Goal: Information Seeking & Learning: Learn about a topic

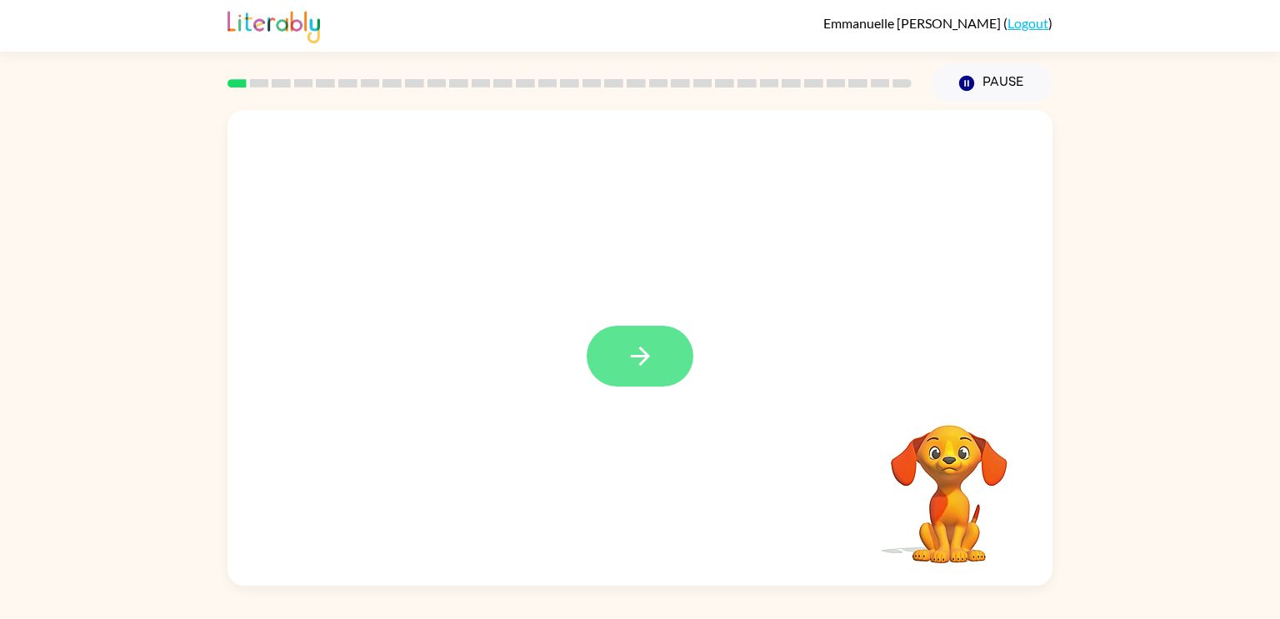
click at [663, 359] on button "button" at bounding box center [640, 356] width 107 height 61
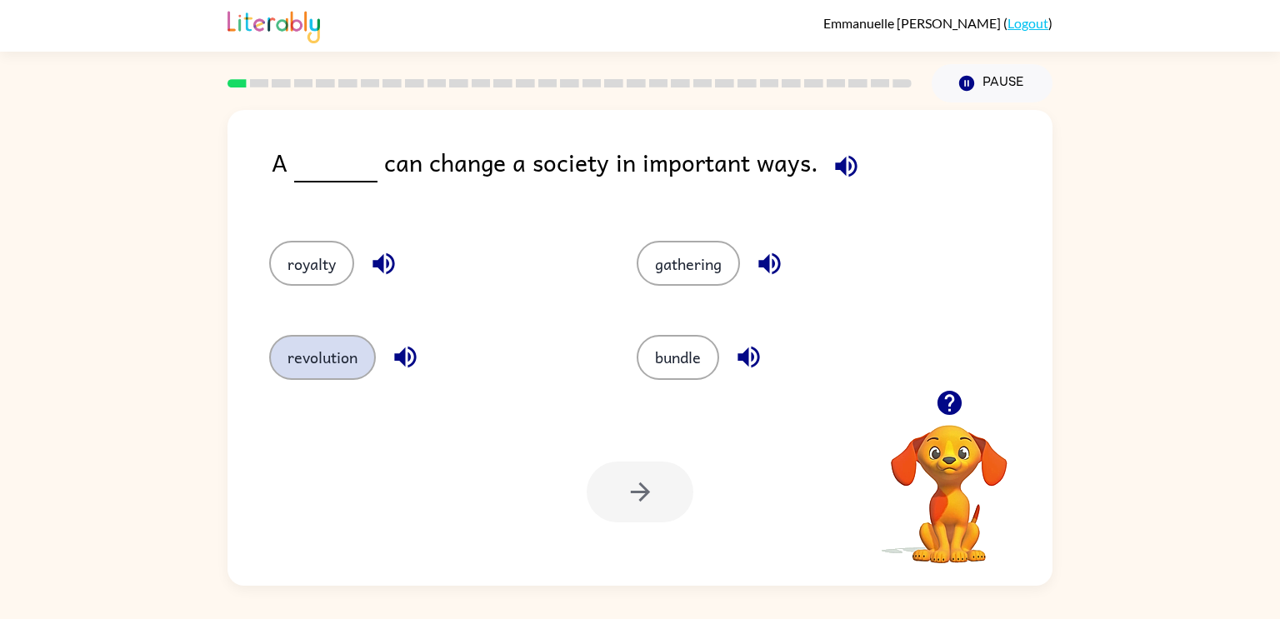
click at [346, 358] on button "revolution" at bounding box center [322, 357] width 107 height 45
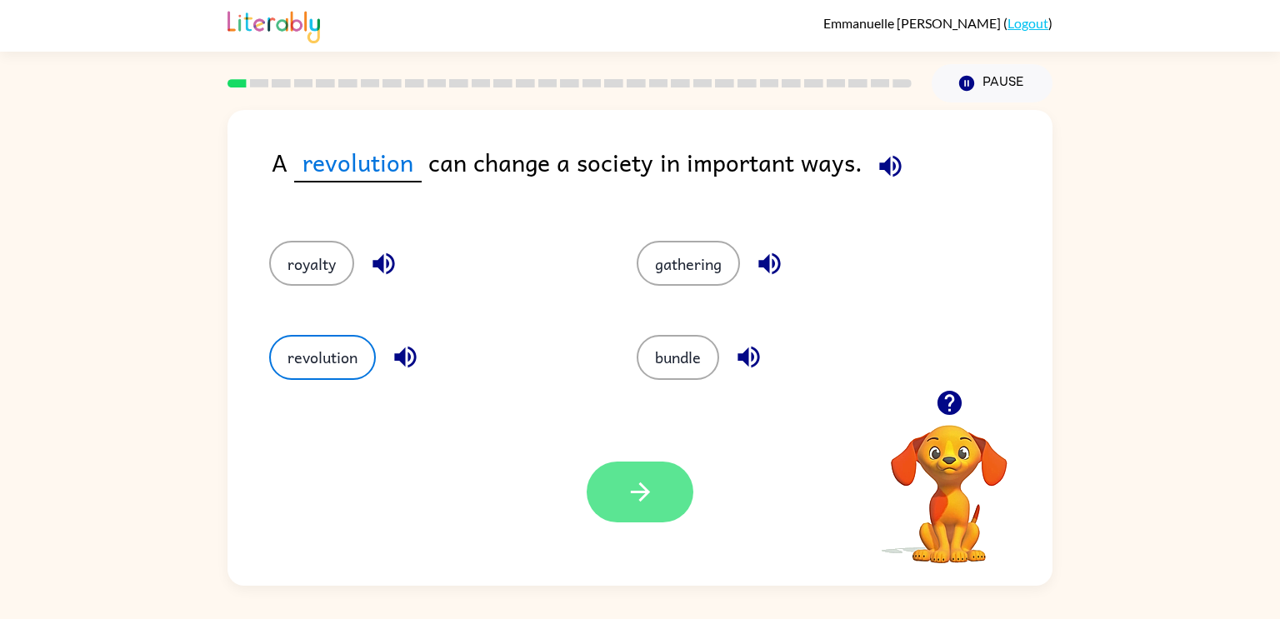
click at [633, 498] on icon "button" at bounding box center [640, 492] width 29 height 29
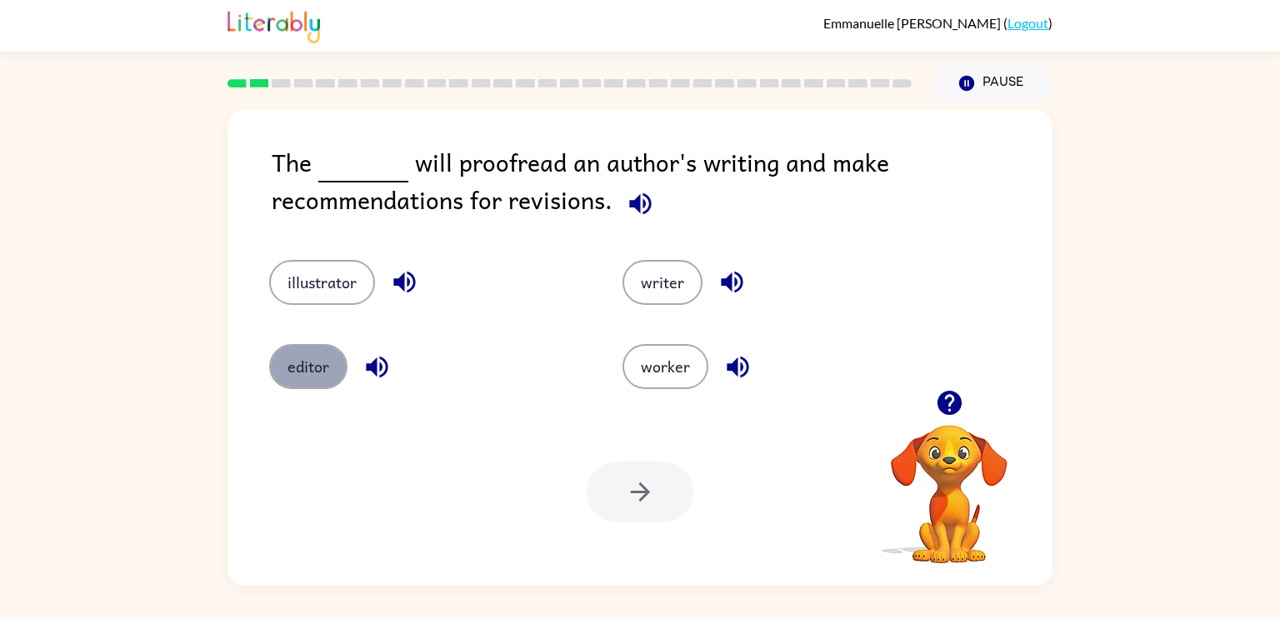
click at [299, 361] on button "editor" at bounding box center [308, 366] width 78 height 45
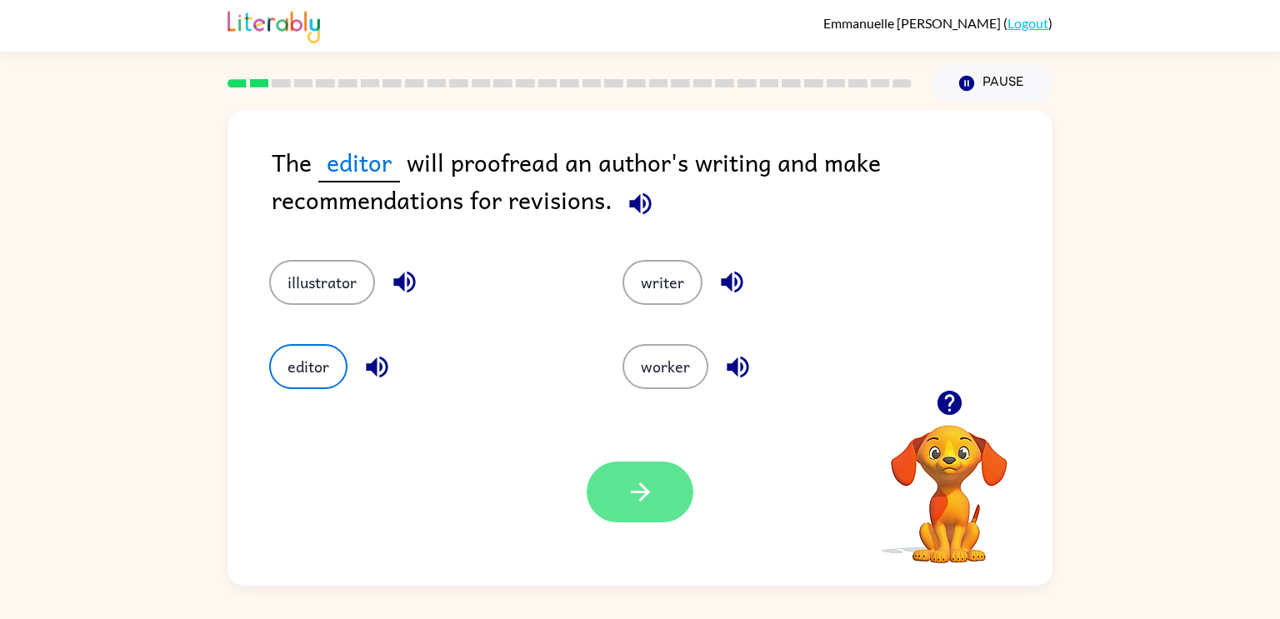
click at [649, 492] on icon "button" at bounding box center [640, 492] width 29 height 29
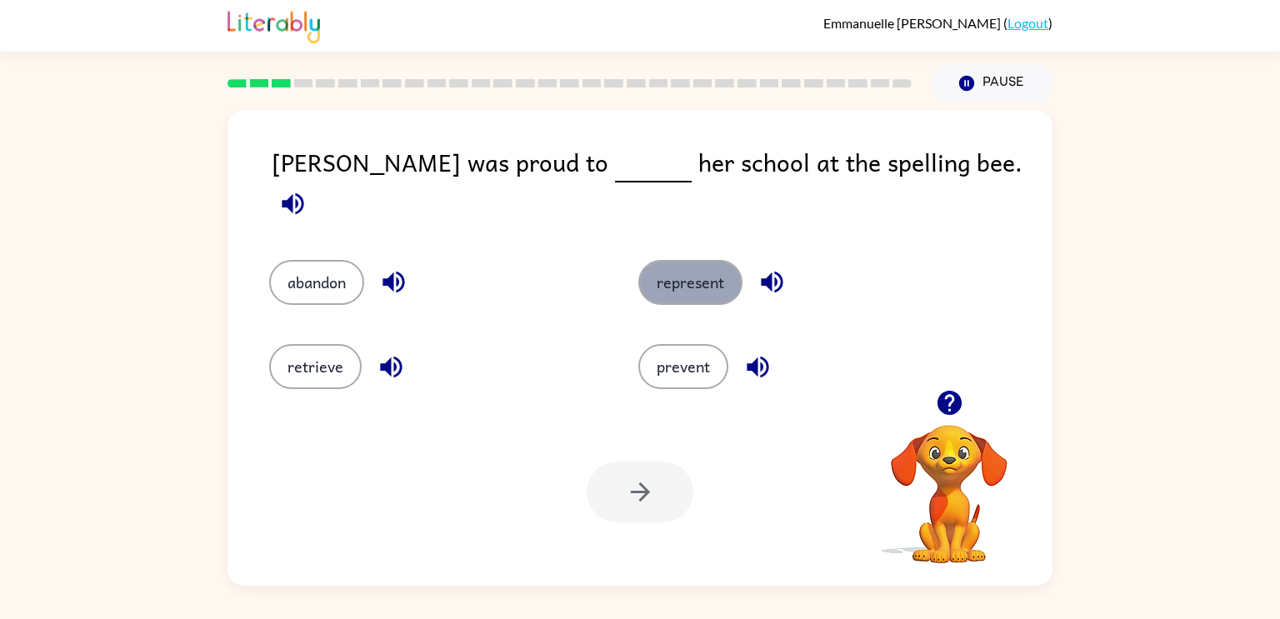
click at [673, 265] on button "represent" at bounding box center [690, 282] width 104 height 45
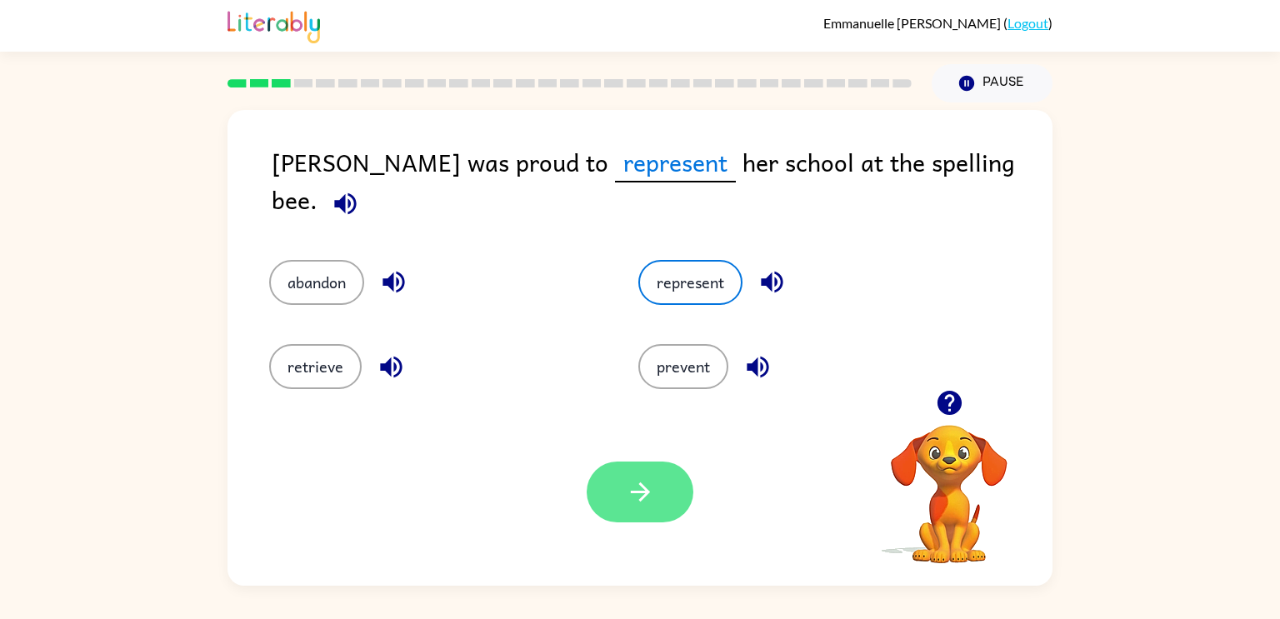
click at [657, 502] on button "button" at bounding box center [640, 492] width 107 height 61
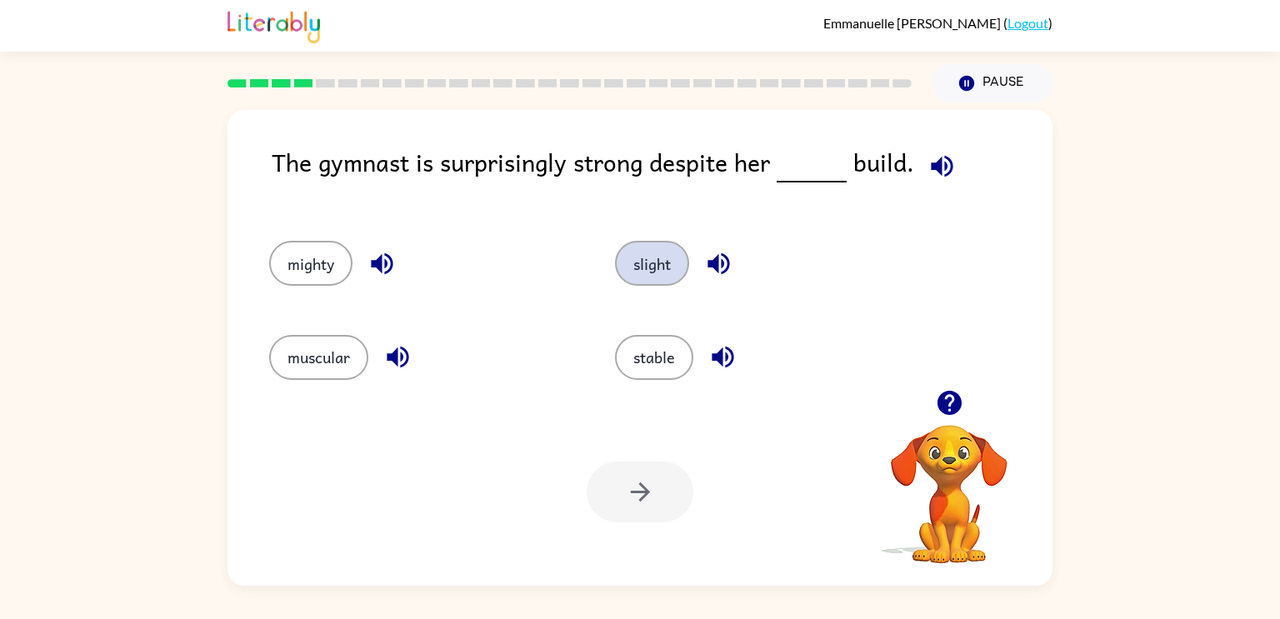
click at [652, 280] on button "slight" at bounding box center [652, 263] width 74 height 45
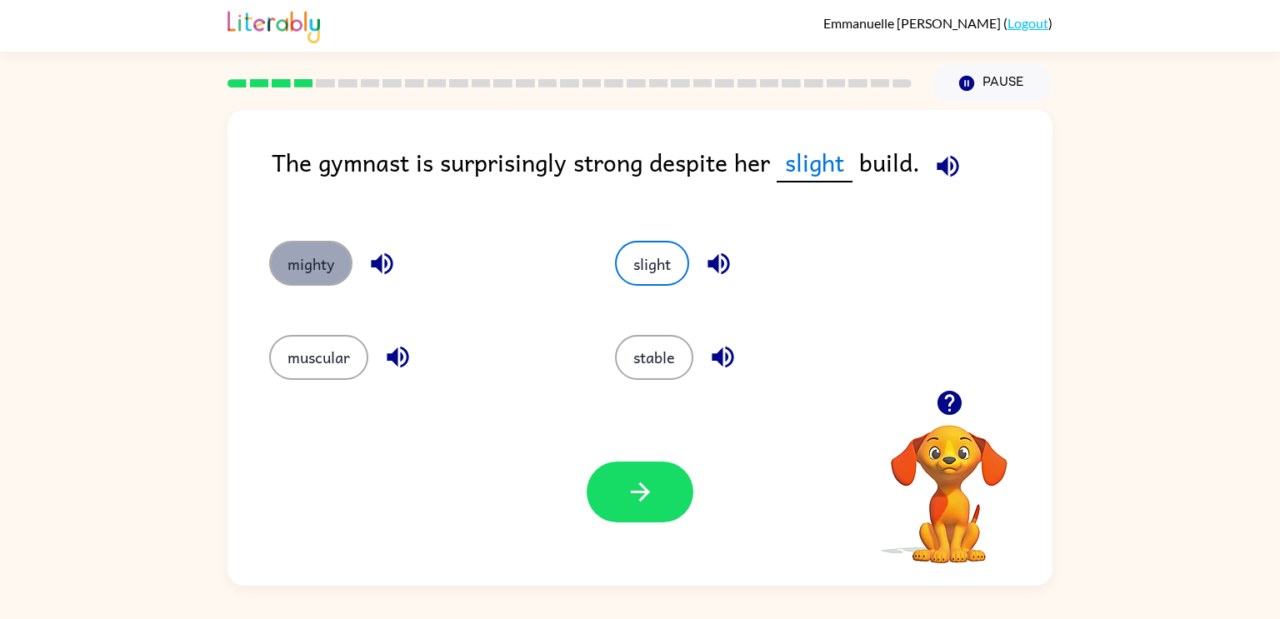
click at [312, 268] on button "mighty" at bounding box center [310, 263] width 83 height 45
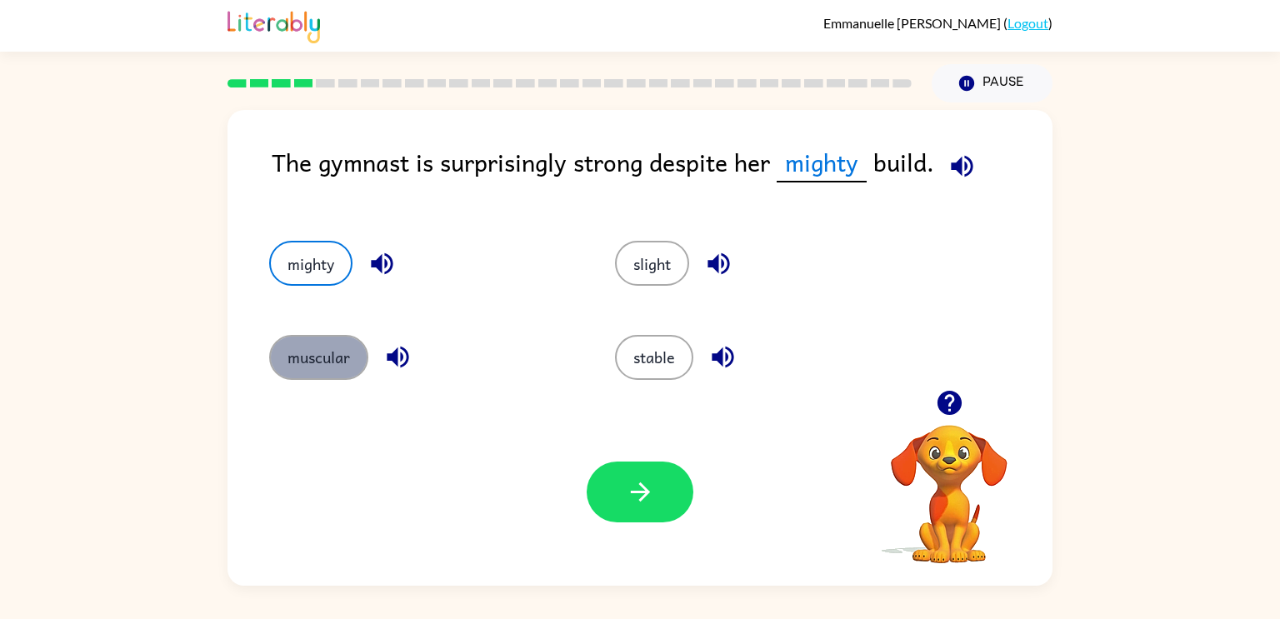
click at [303, 339] on button "muscular" at bounding box center [318, 357] width 99 height 45
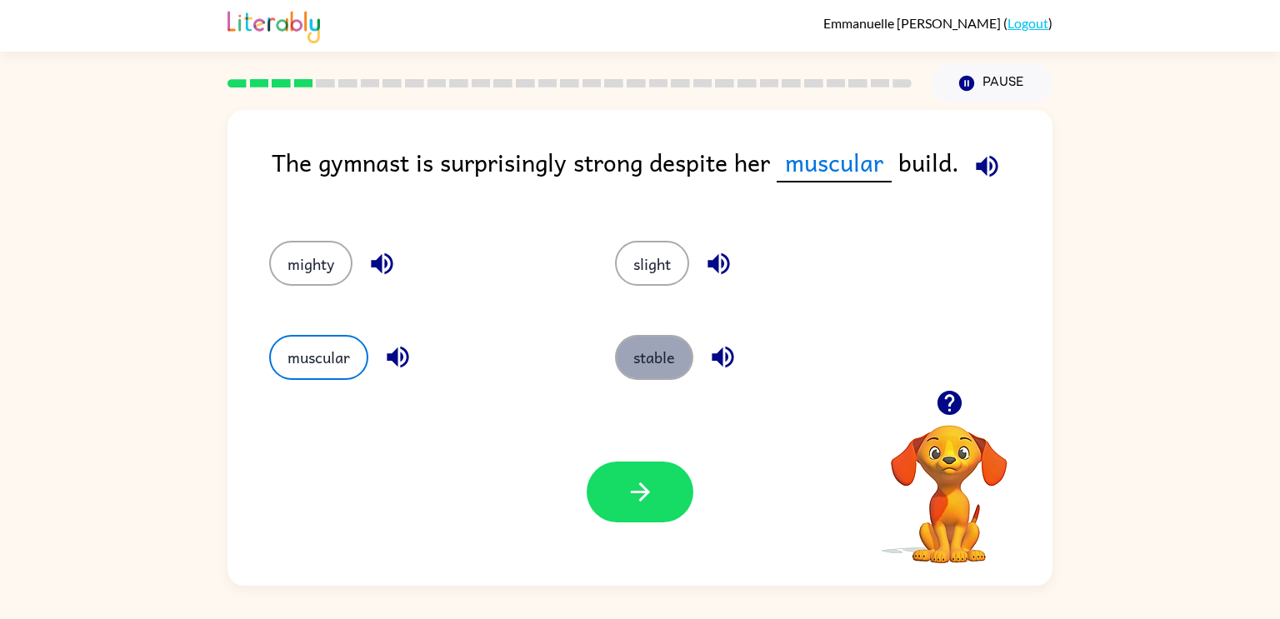
click at [662, 358] on button "stable" at bounding box center [654, 357] width 78 height 45
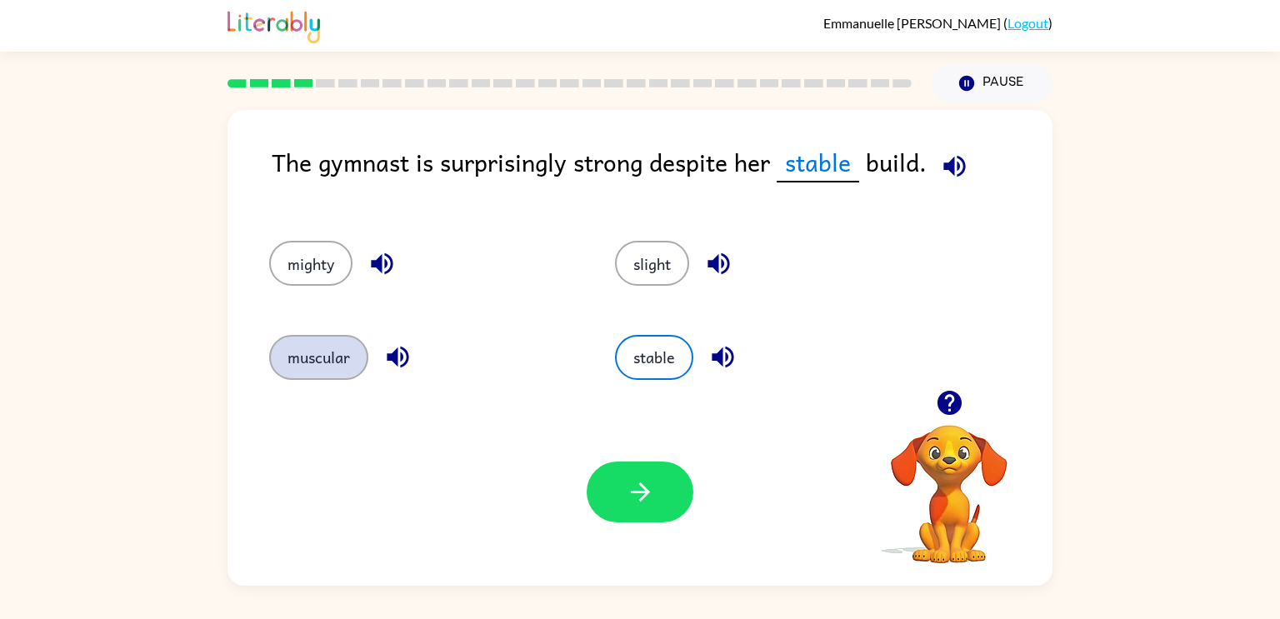
click at [304, 350] on button "muscular" at bounding box center [318, 357] width 99 height 45
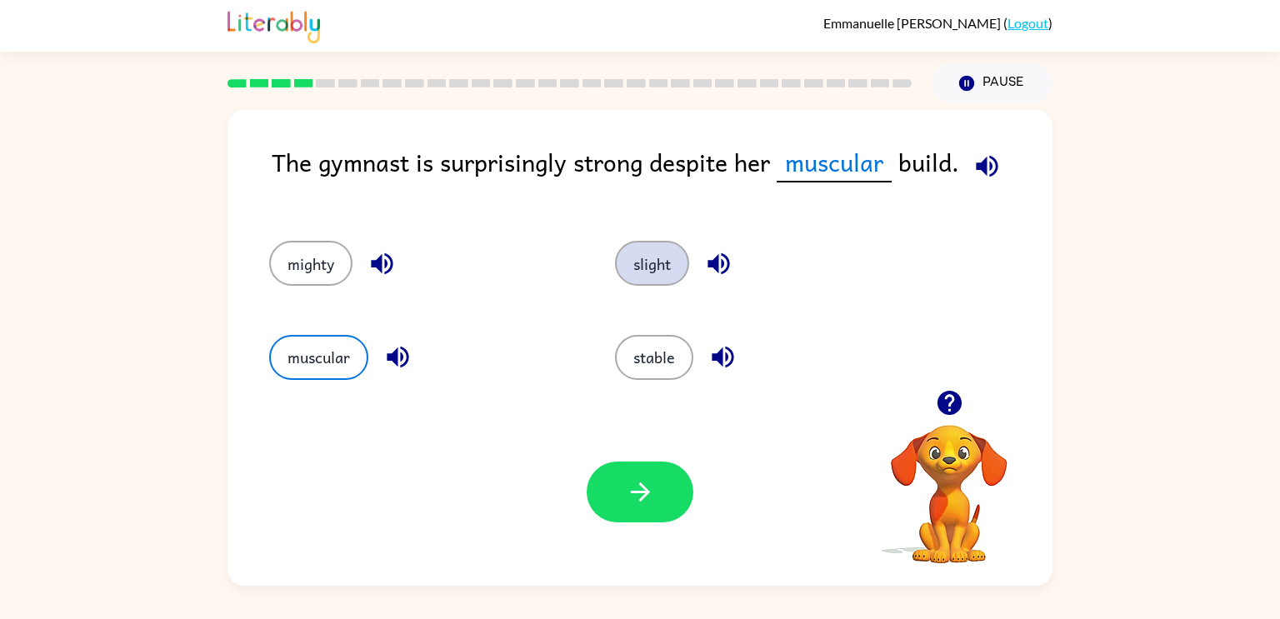
click at [667, 265] on button "slight" at bounding box center [652, 263] width 74 height 45
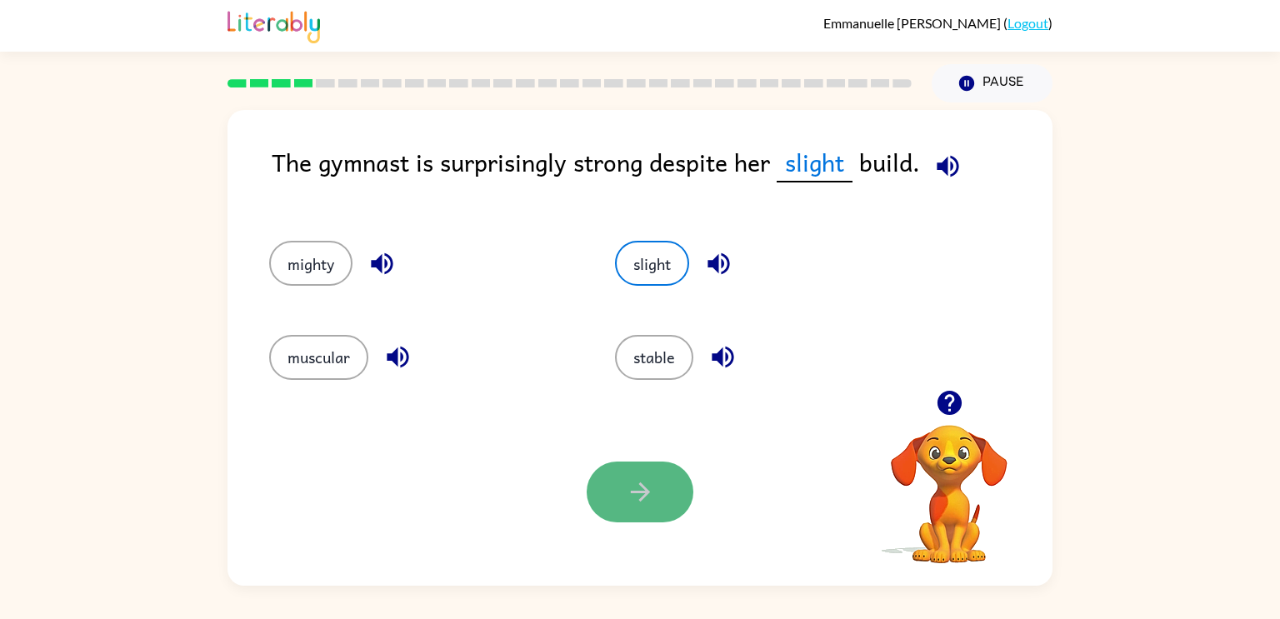
click at [640, 478] on icon "button" at bounding box center [640, 492] width 29 height 29
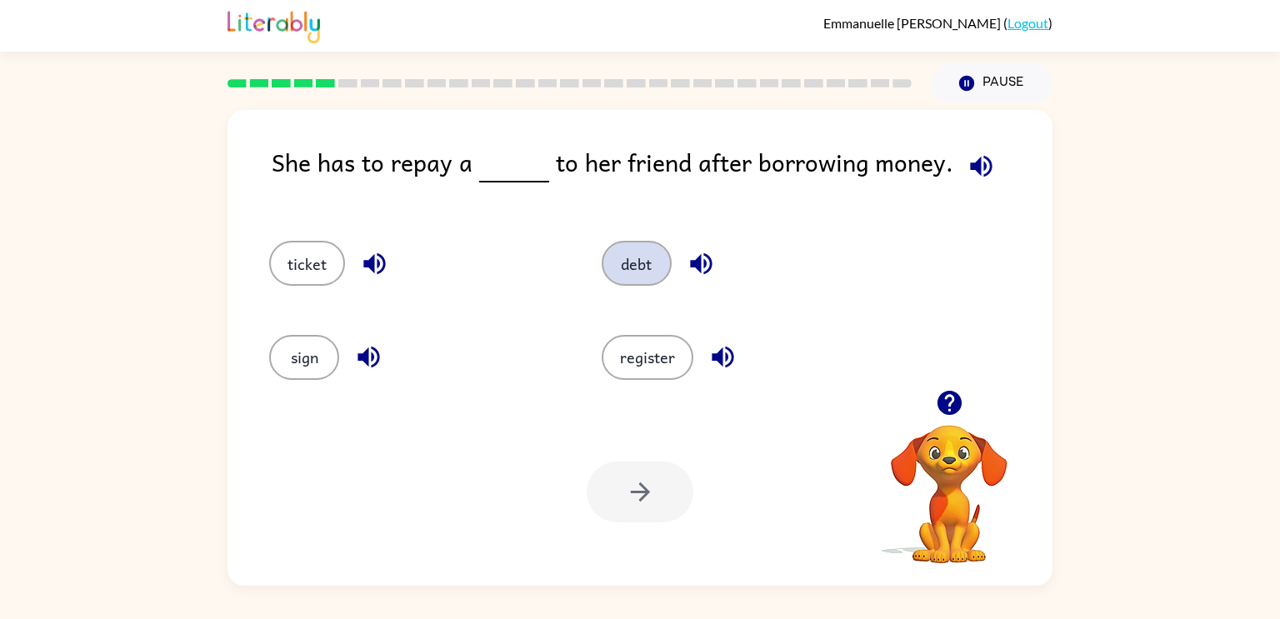
click at [633, 260] on button "debt" at bounding box center [637, 263] width 70 height 45
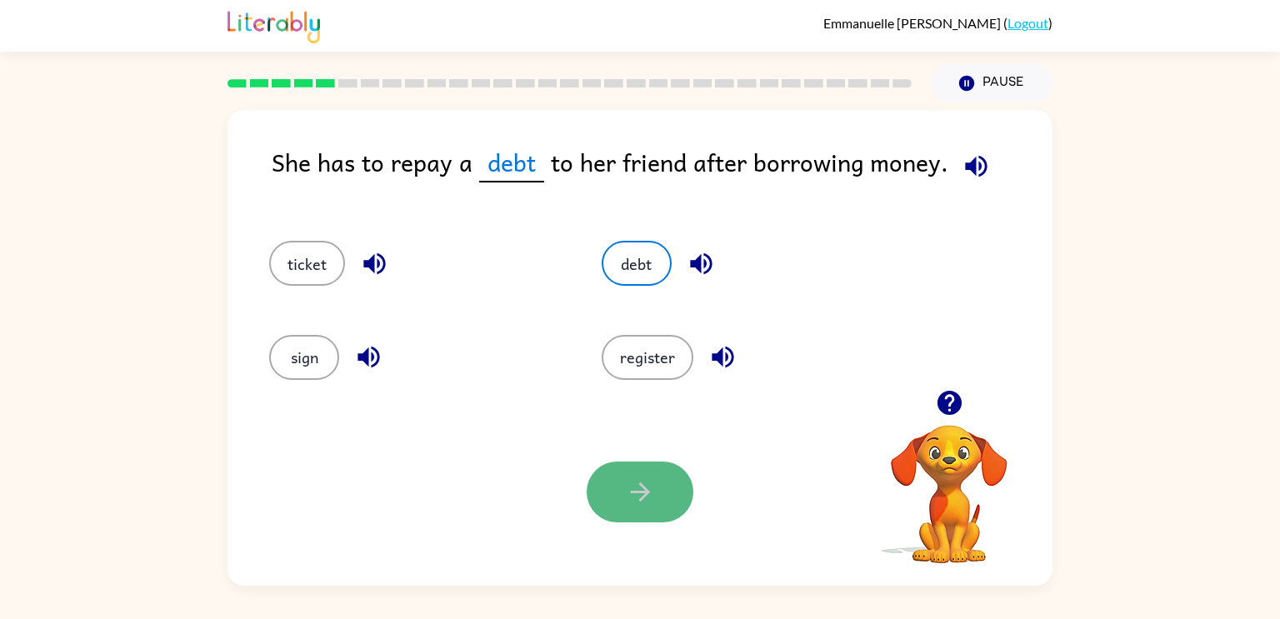
click at [639, 490] on icon "button" at bounding box center [640, 492] width 29 height 29
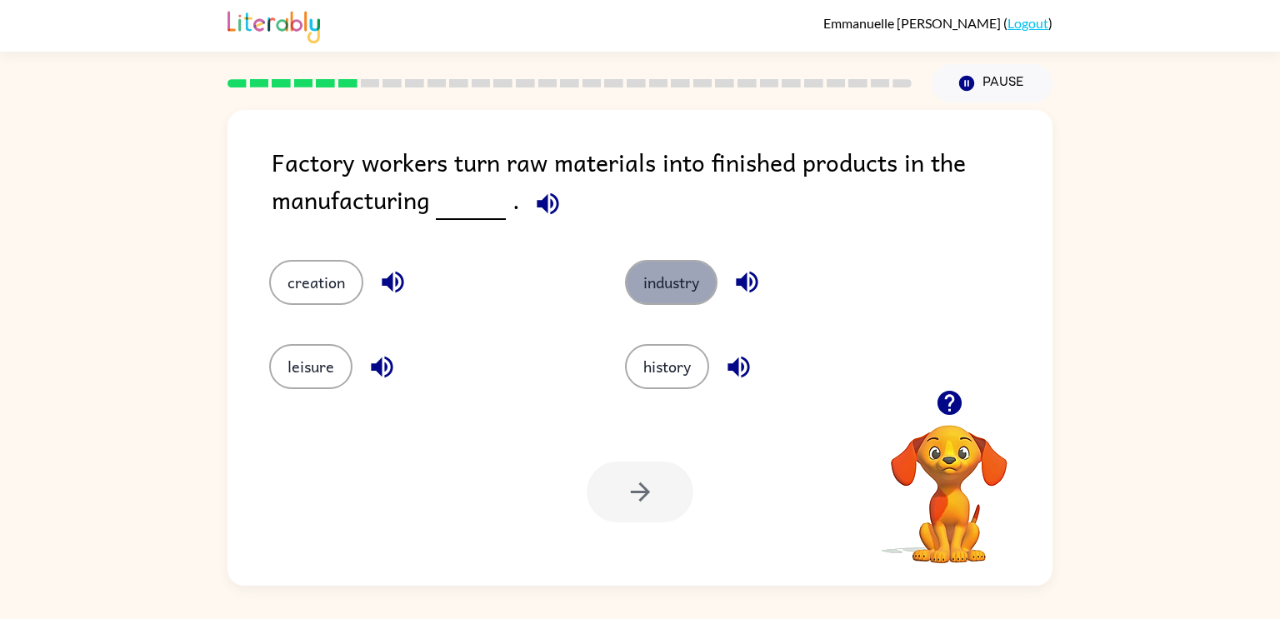
click at [671, 279] on button "industry" at bounding box center [671, 282] width 93 height 45
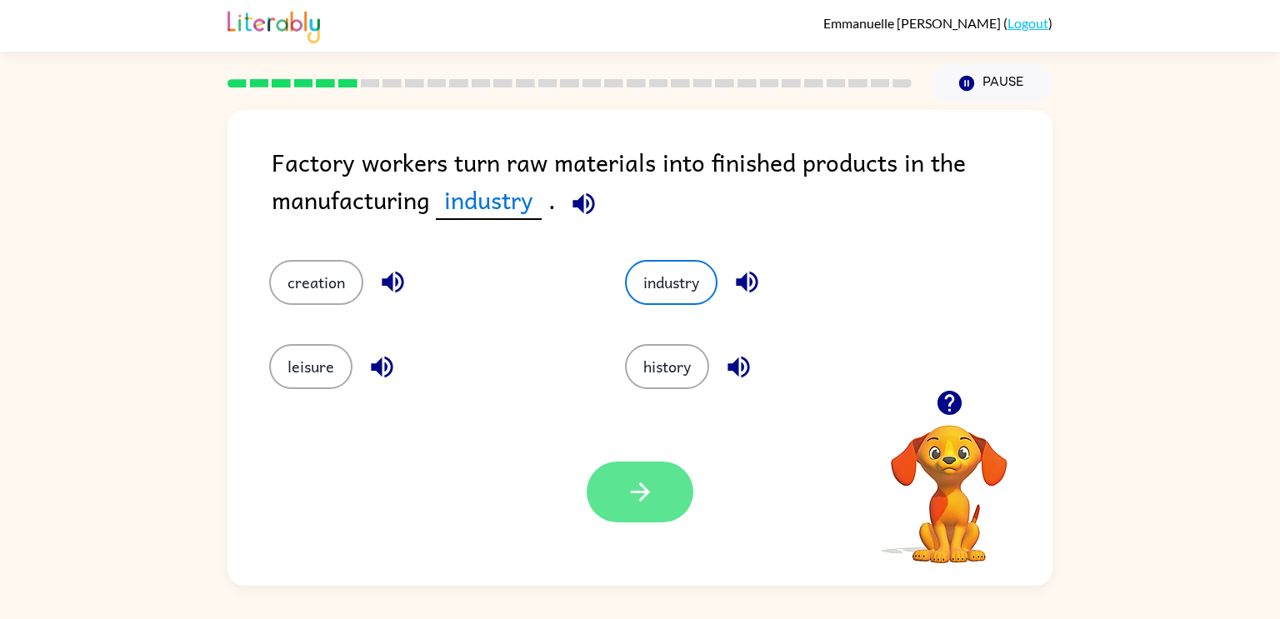
click at [641, 477] on button "button" at bounding box center [640, 492] width 107 height 61
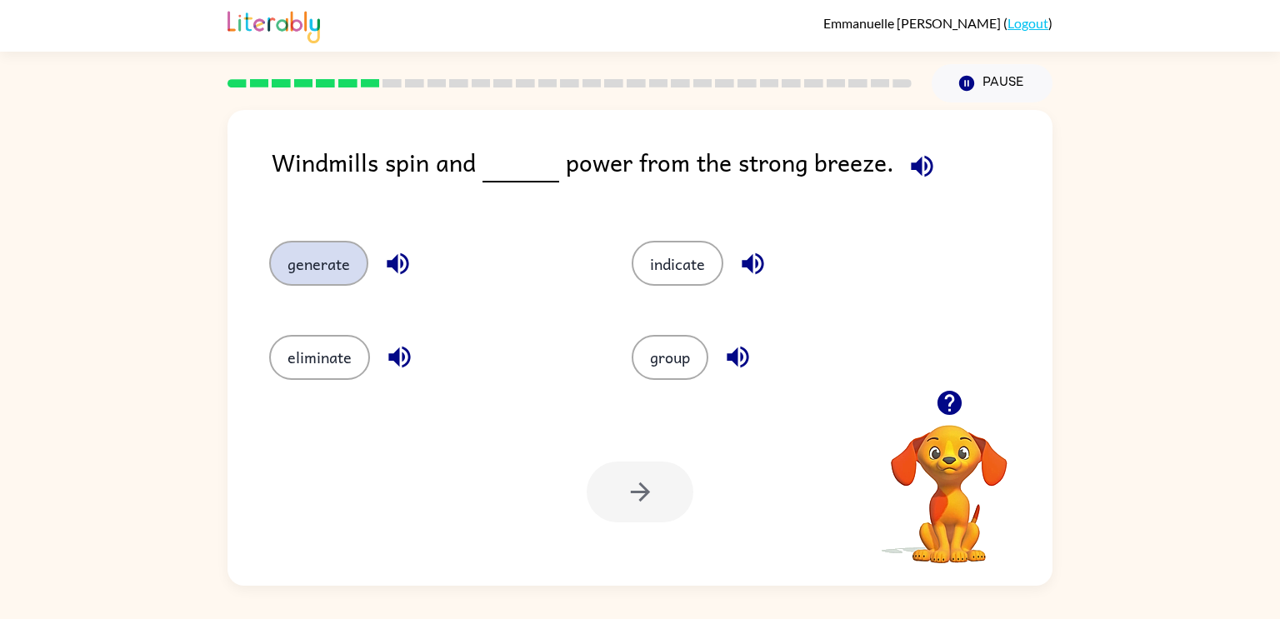
click at [350, 274] on button "generate" at bounding box center [318, 263] width 99 height 45
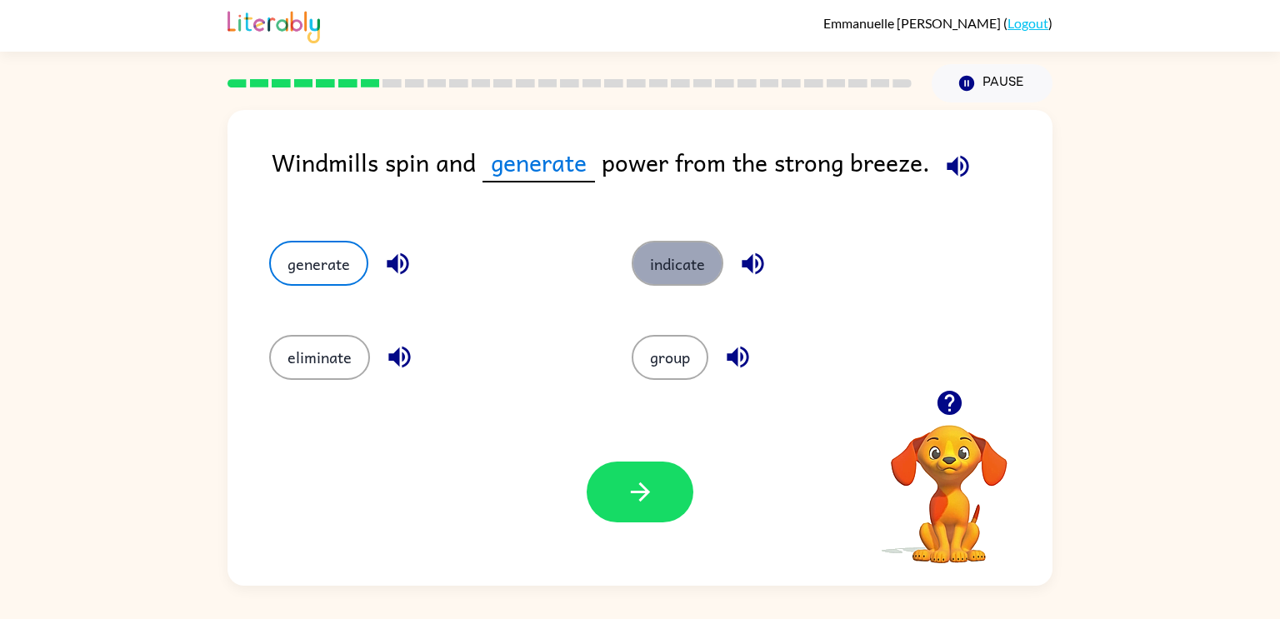
click at [665, 248] on button "indicate" at bounding box center [678, 263] width 92 height 45
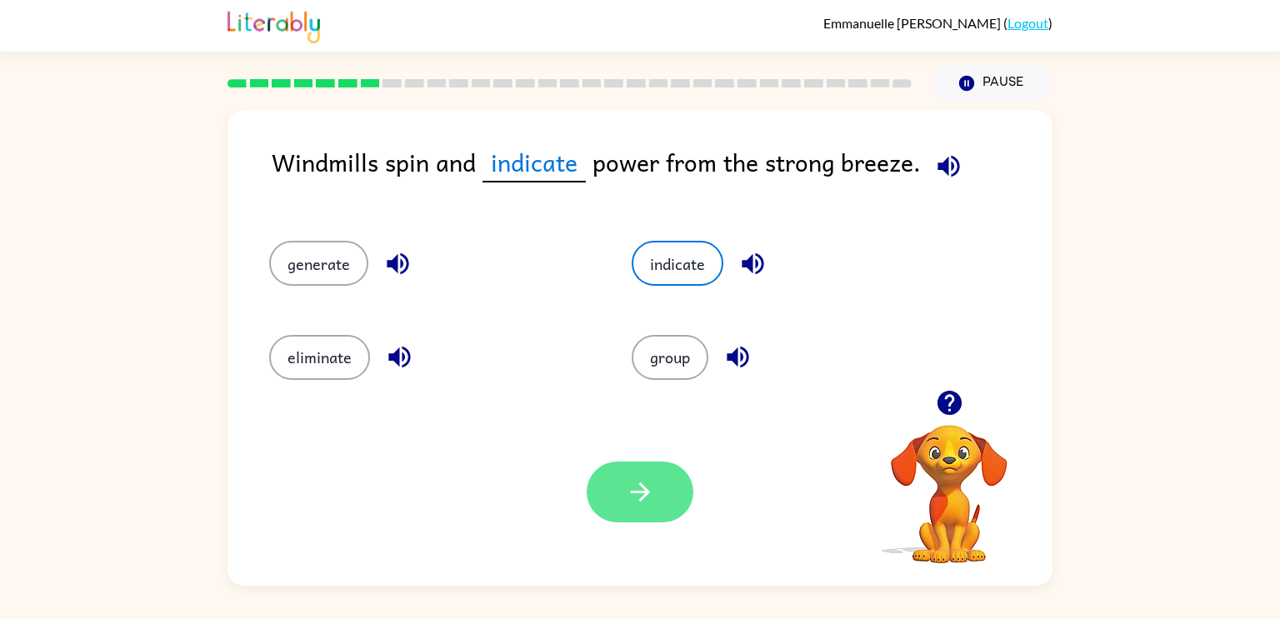
click at [629, 489] on icon "button" at bounding box center [640, 492] width 29 height 29
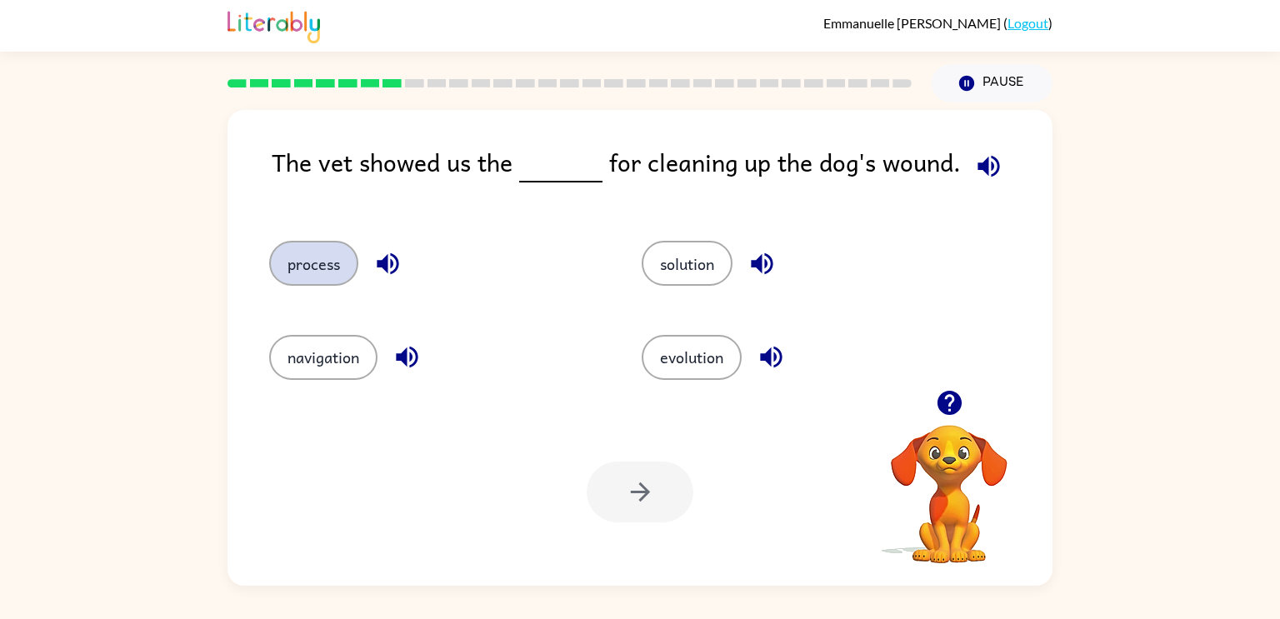
click at [341, 262] on button "process" at bounding box center [313, 263] width 89 height 45
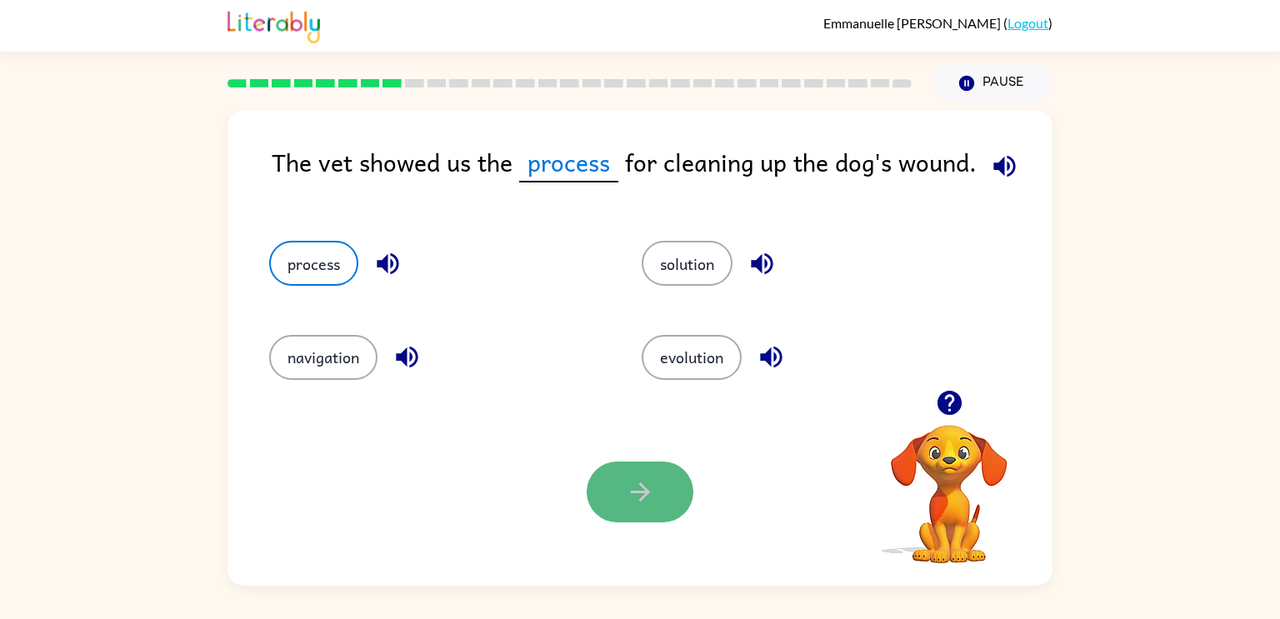
click at [639, 490] on icon "button" at bounding box center [640, 492] width 29 height 29
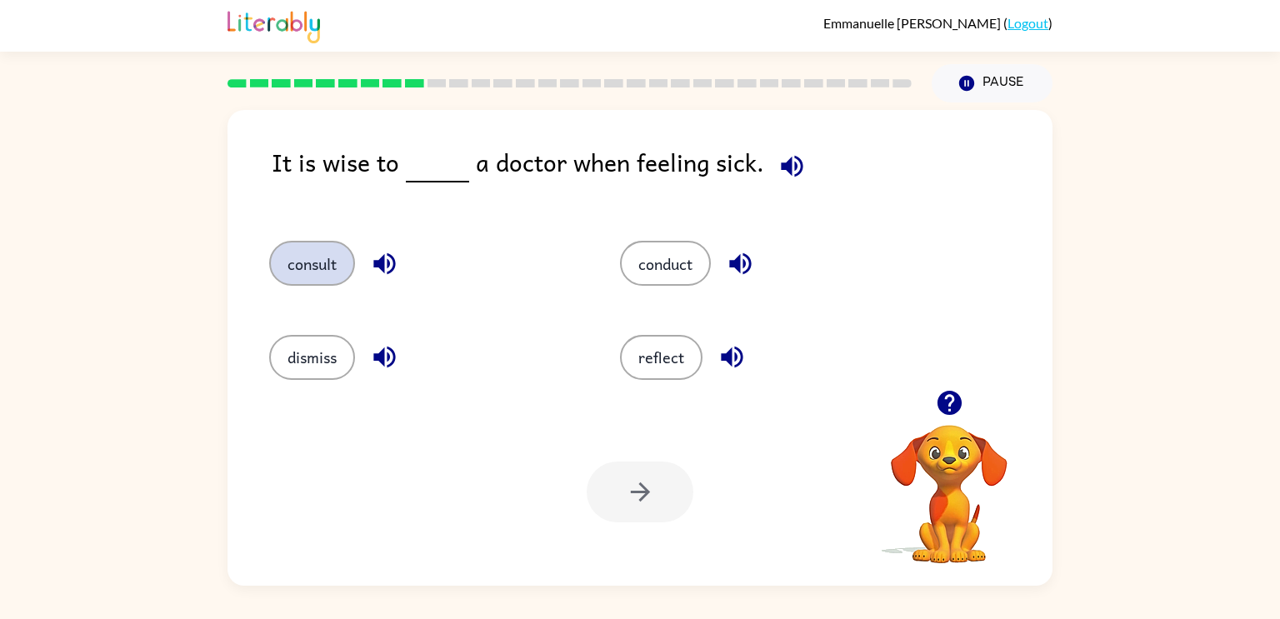
click at [325, 271] on button "consult" at bounding box center [312, 263] width 86 height 45
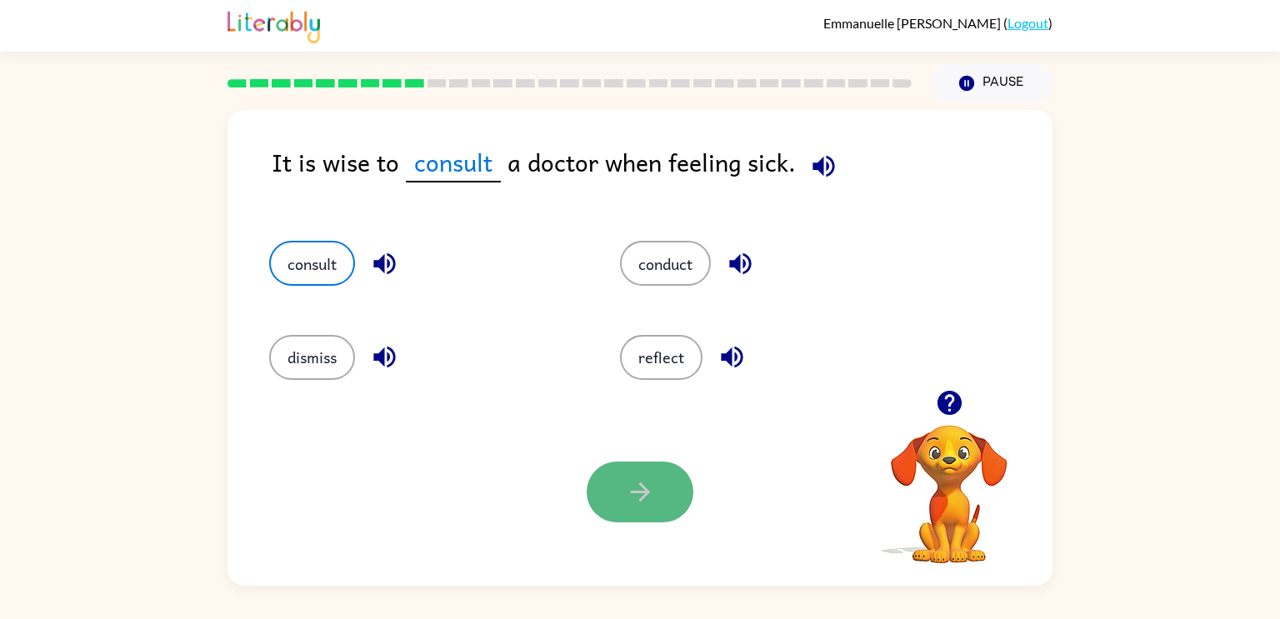
click at [678, 503] on button "button" at bounding box center [640, 492] width 107 height 61
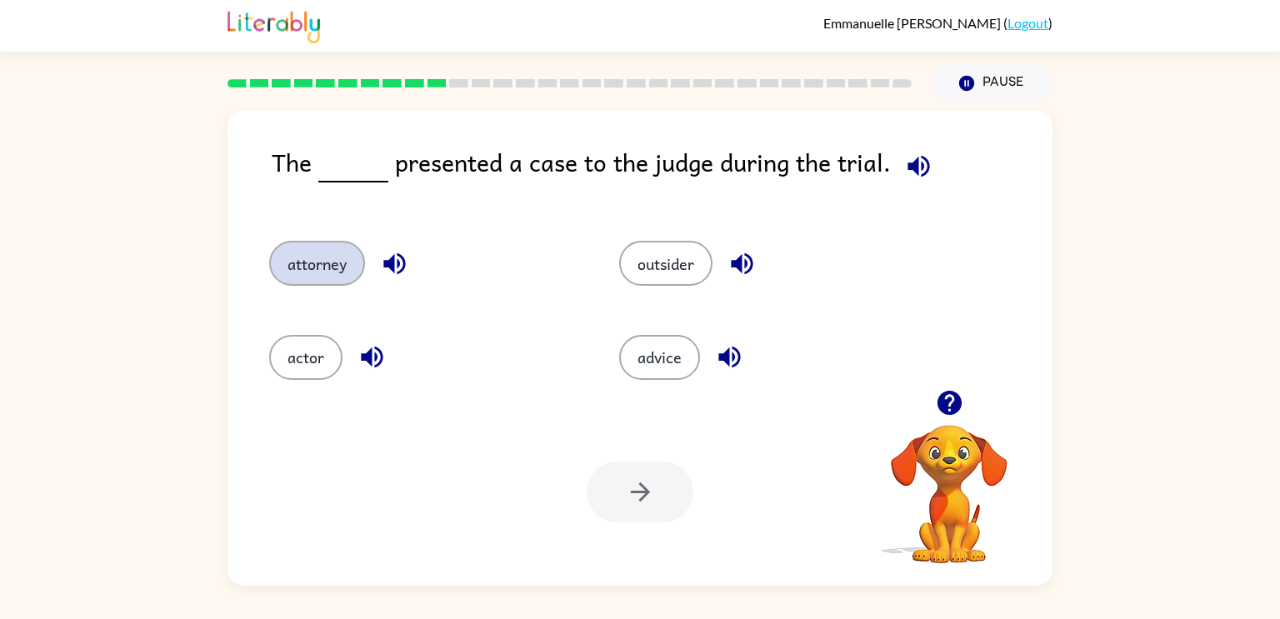
click at [322, 273] on button "attorney" at bounding box center [317, 263] width 96 height 45
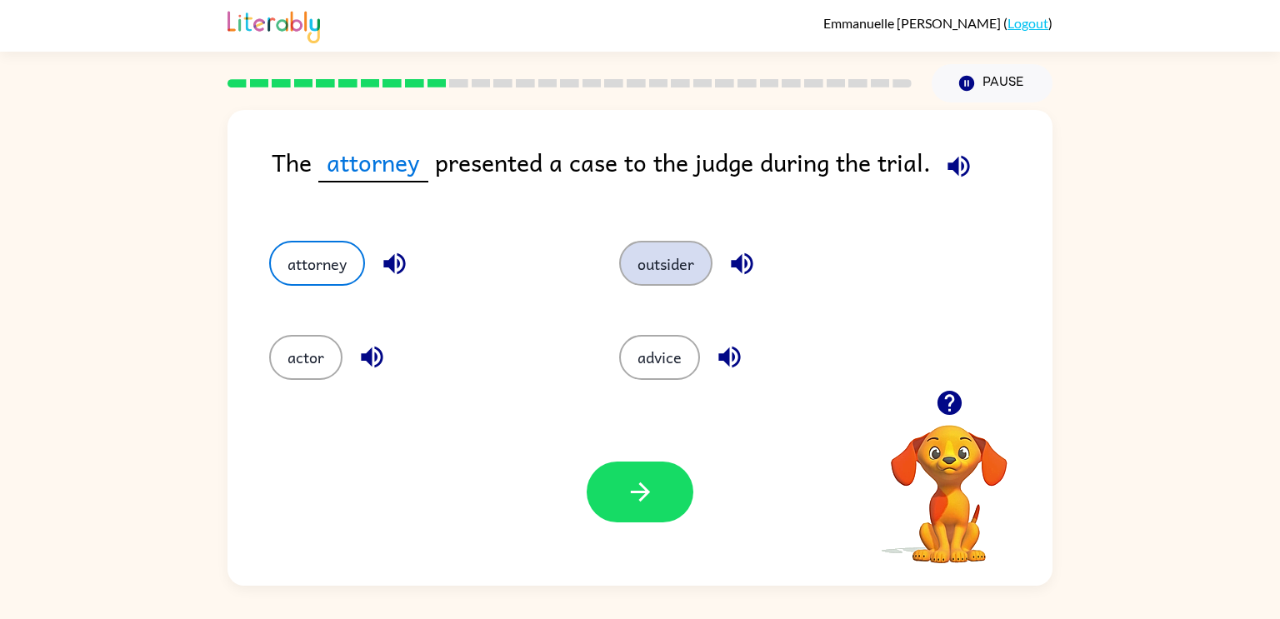
click at [680, 263] on button "outsider" at bounding box center [665, 263] width 93 height 45
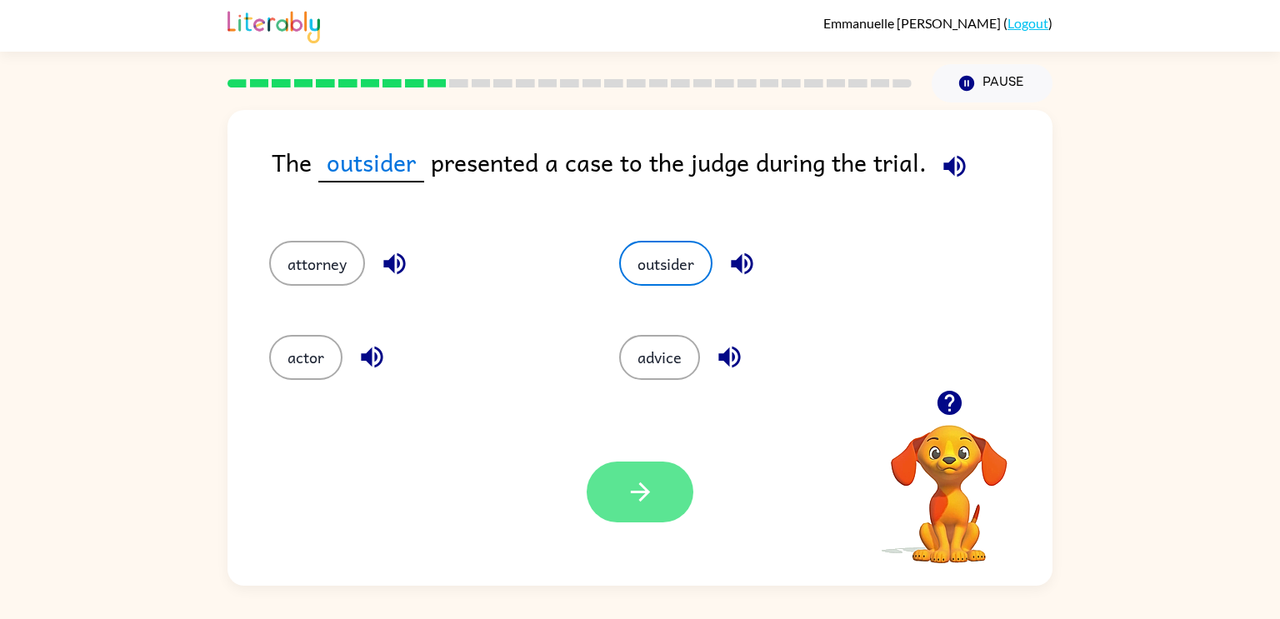
click at [635, 496] on icon "button" at bounding box center [640, 492] width 29 height 29
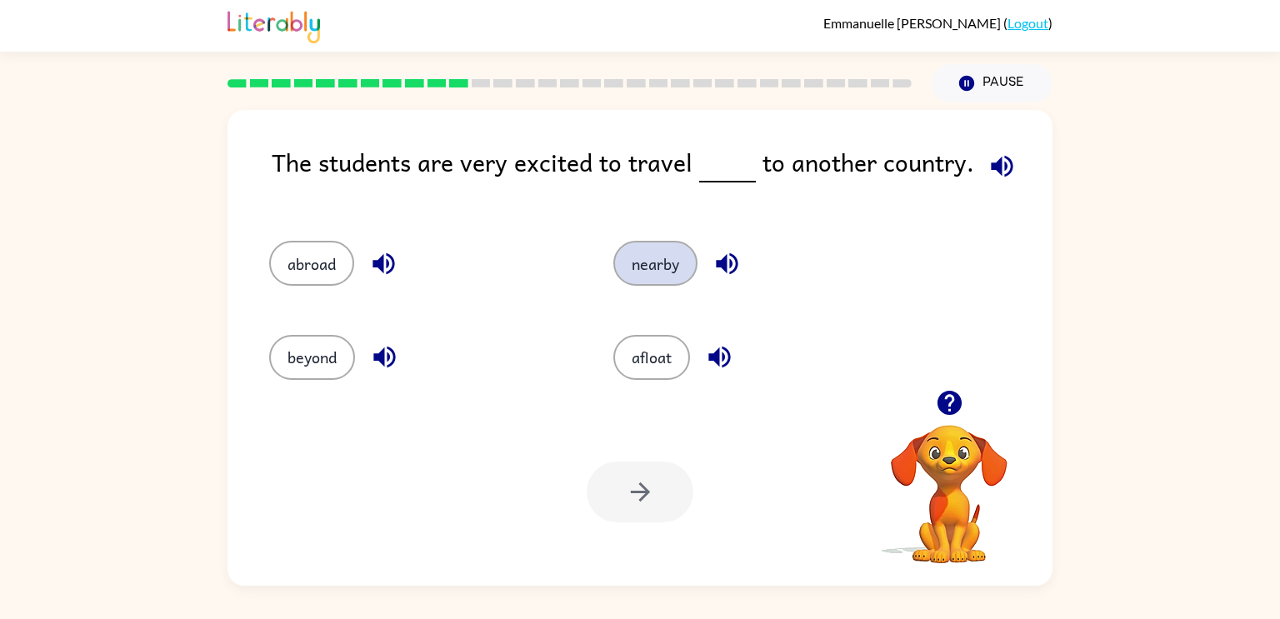
click at [662, 255] on button "nearby" at bounding box center [655, 263] width 84 height 45
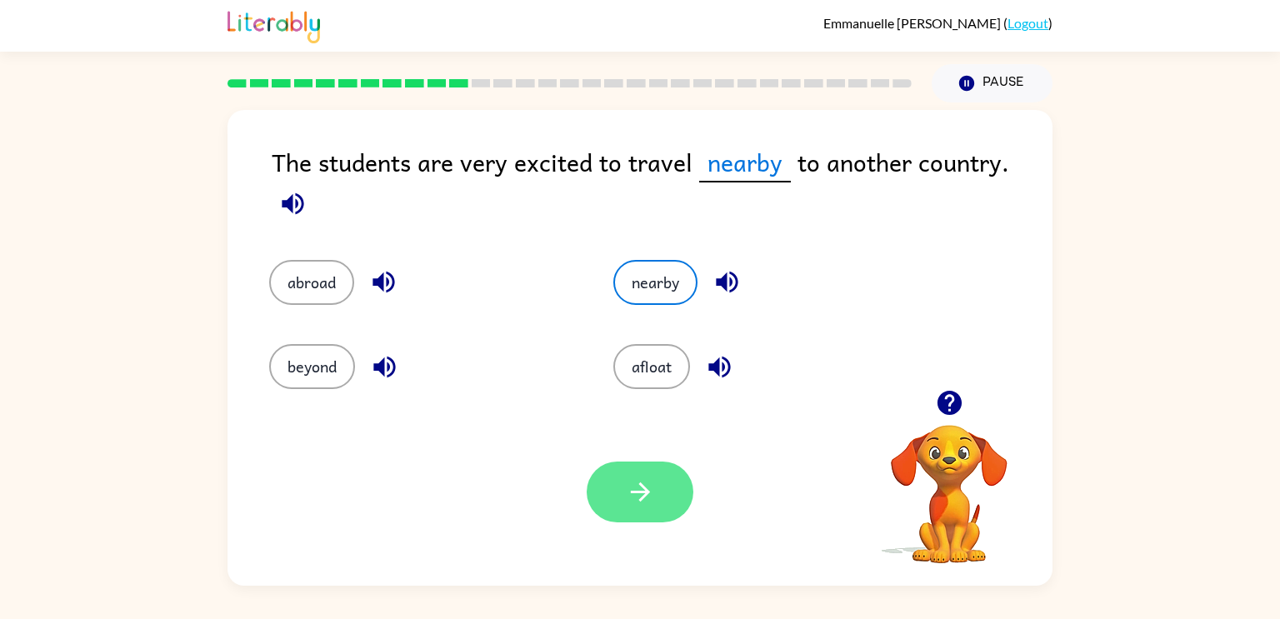
click at [637, 498] on icon "button" at bounding box center [640, 492] width 29 height 29
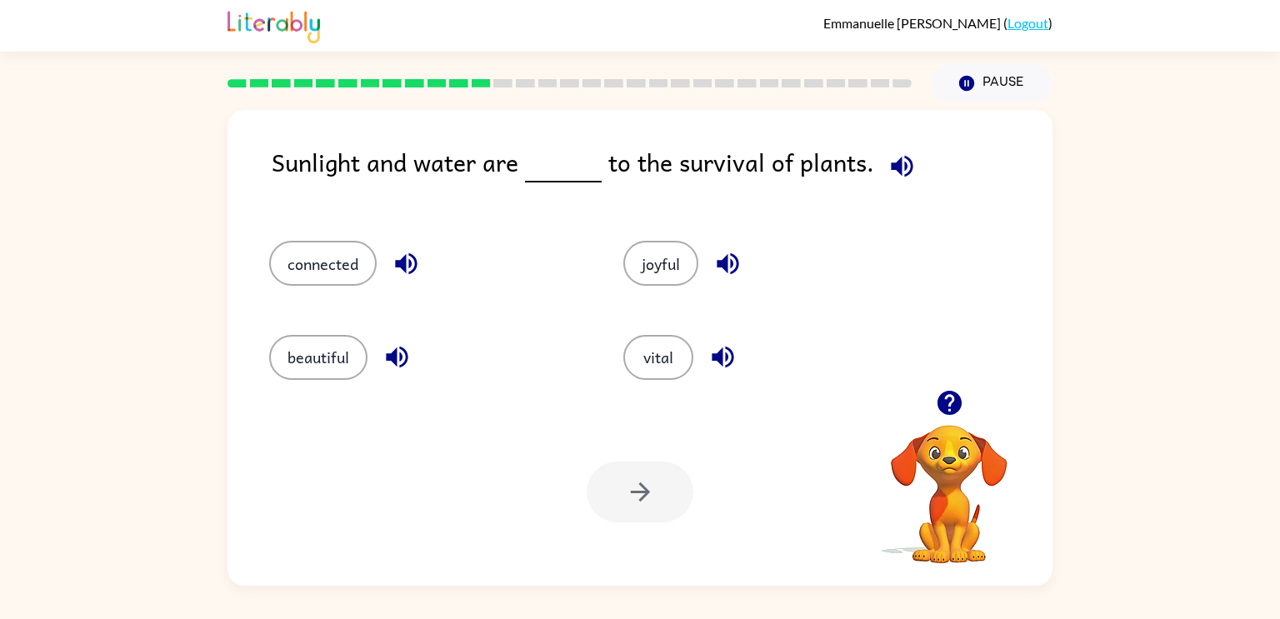
click at [403, 258] on icon "button" at bounding box center [406, 264] width 22 height 22
click at [892, 170] on icon "button" at bounding box center [902, 166] width 22 height 22
click at [399, 274] on icon "button" at bounding box center [406, 263] width 29 height 29
click at [893, 172] on icon "button" at bounding box center [902, 166] width 22 height 22
click at [648, 372] on button "vital" at bounding box center [658, 357] width 70 height 45
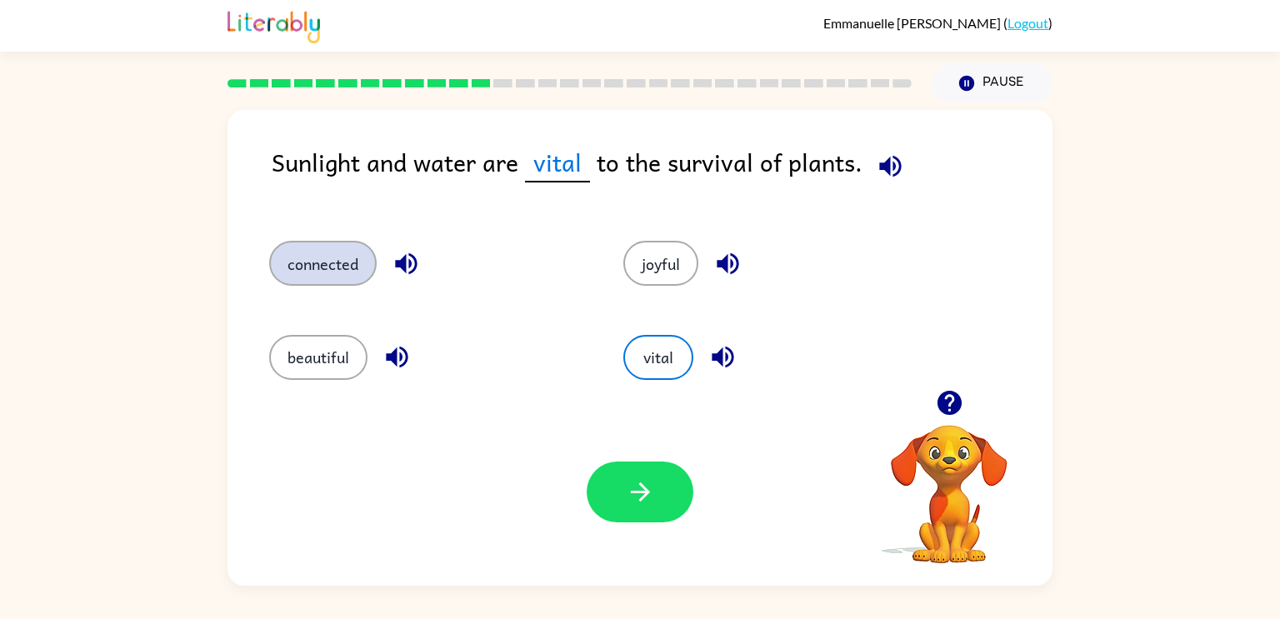
click at [313, 266] on button "connected" at bounding box center [323, 263] width 108 height 45
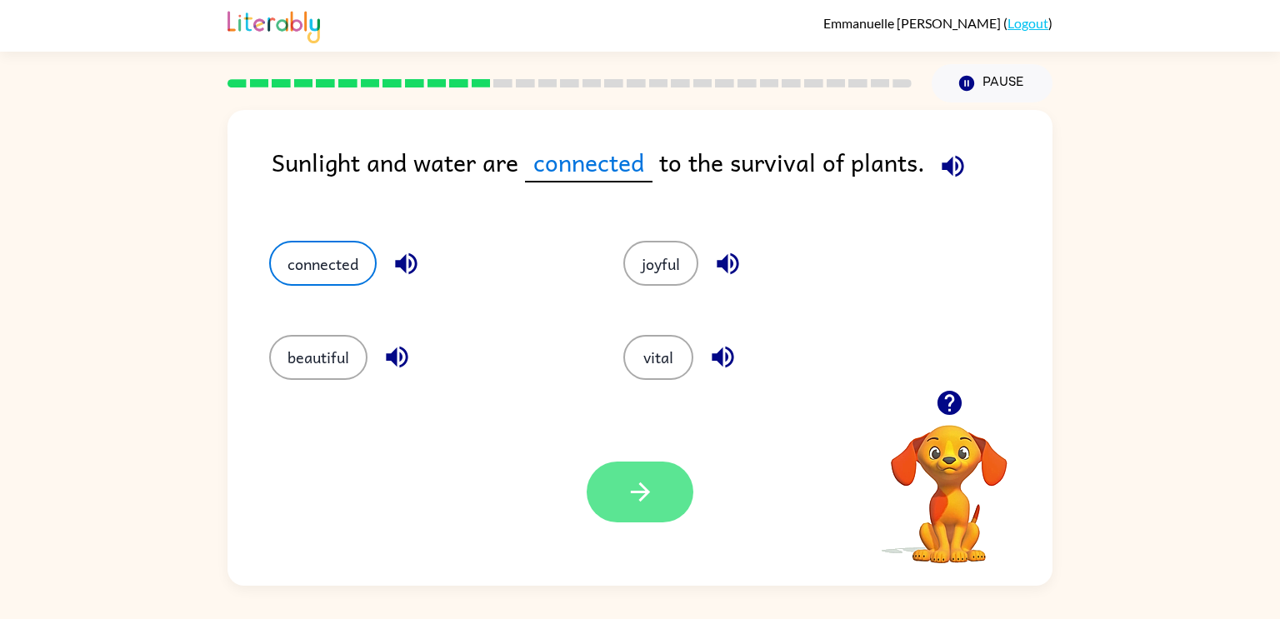
click at [651, 474] on button "button" at bounding box center [640, 492] width 107 height 61
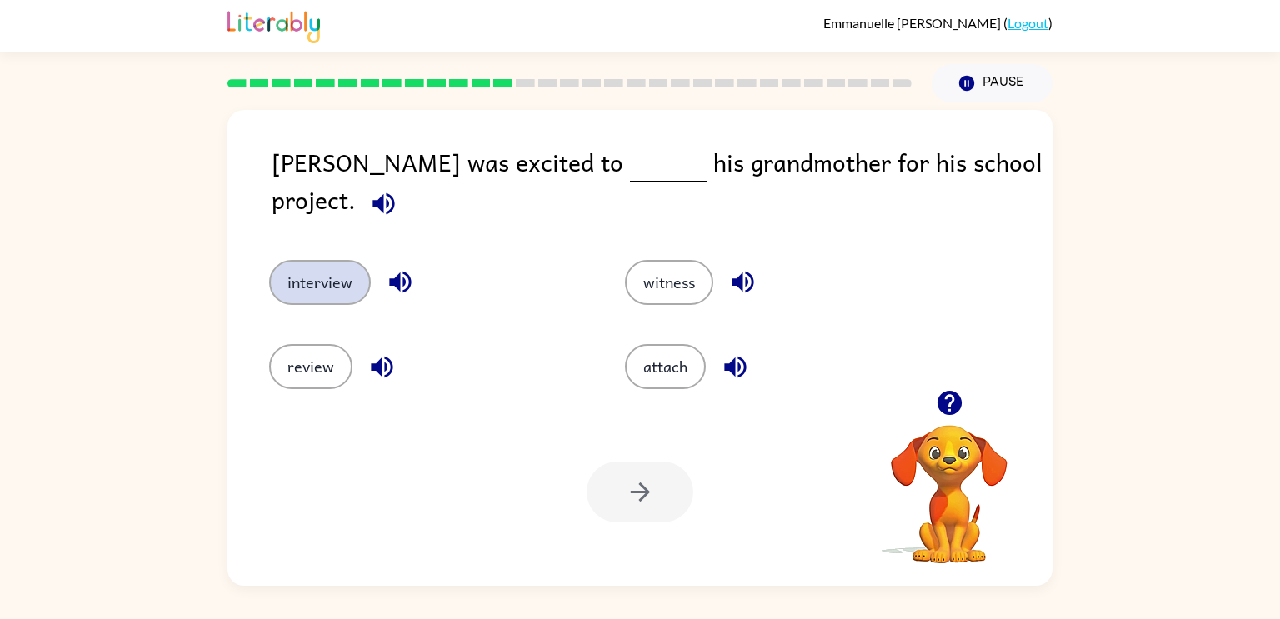
drag, startPoint x: 372, startPoint y: 268, endPoint x: 347, endPoint y: 258, distance: 26.6
click at [347, 260] on div "interview" at bounding box center [428, 282] width 318 height 45
click at [345, 261] on button "interview" at bounding box center [320, 282] width 102 height 45
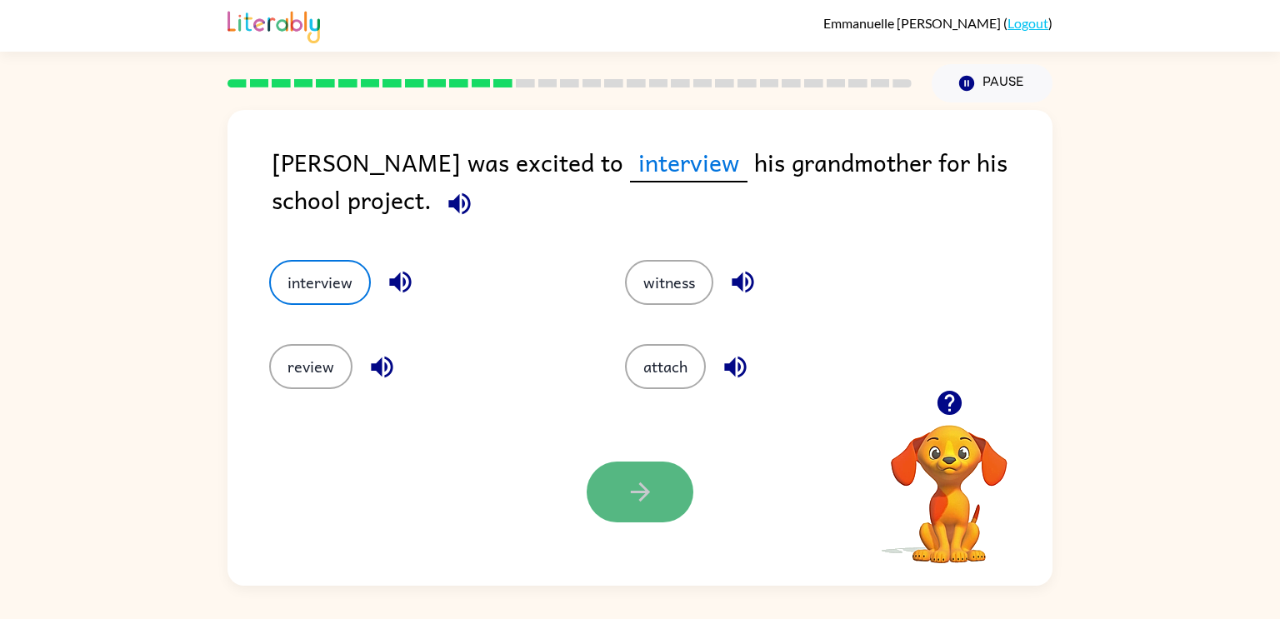
click at [657, 488] on button "button" at bounding box center [640, 492] width 107 height 61
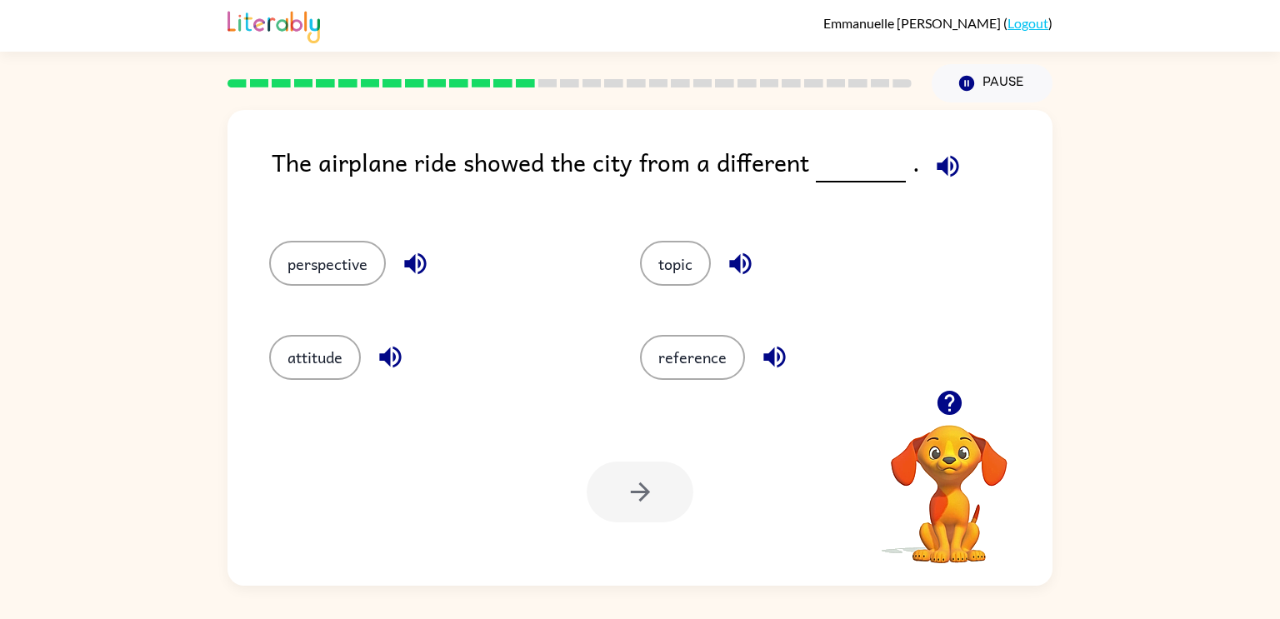
click at [945, 394] on icon "button" at bounding box center [949, 403] width 24 height 24
click at [323, 251] on button "perspective" at bounding box center [327, 263] width 117 height 45
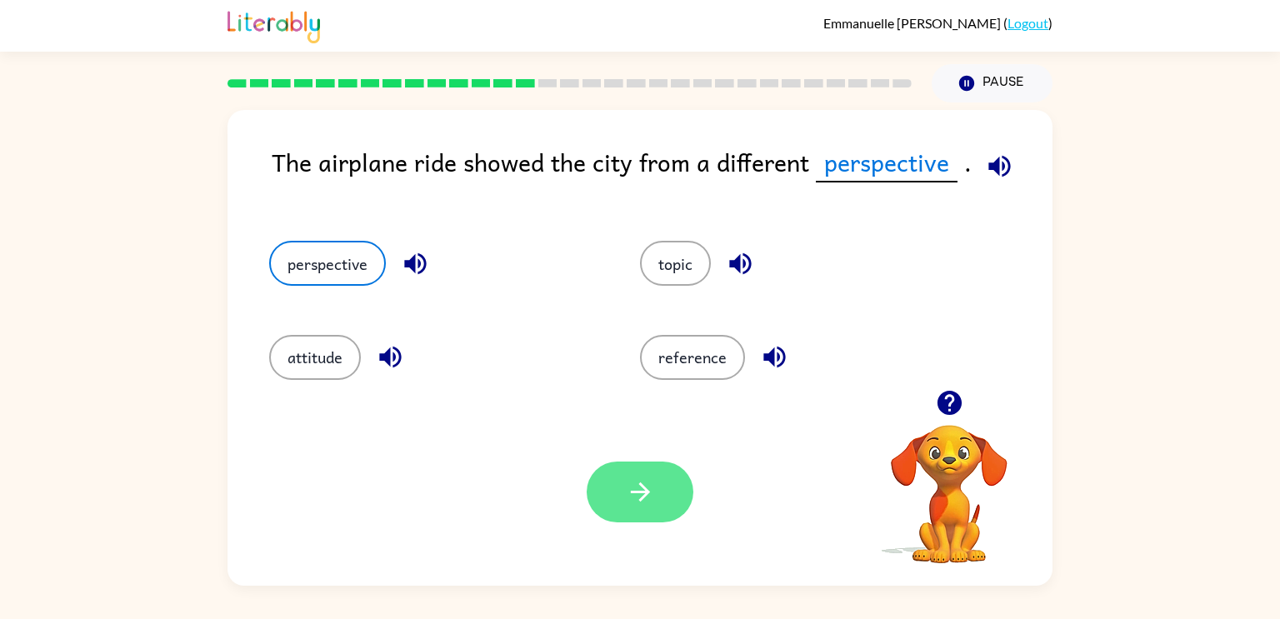
click at [673, 492] on button "button" at bounding box center [640, 492] width 107 height 61
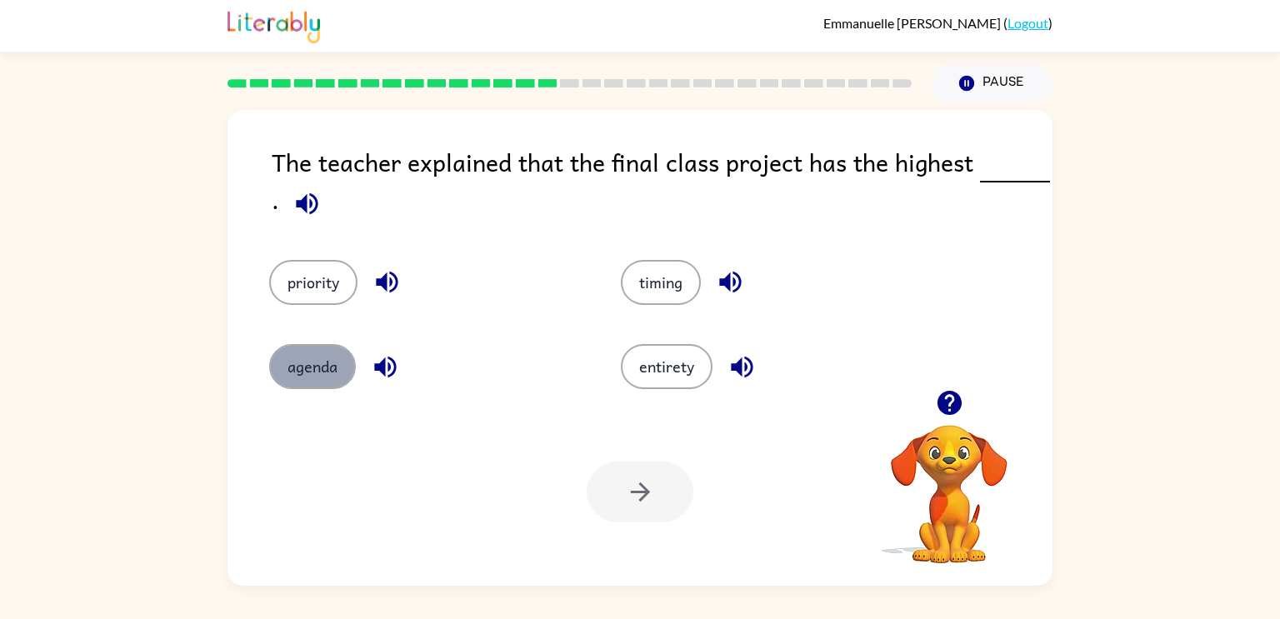
click at [290, 380] on button "agenda" at bounding box center [312, 366] width 87 height 45
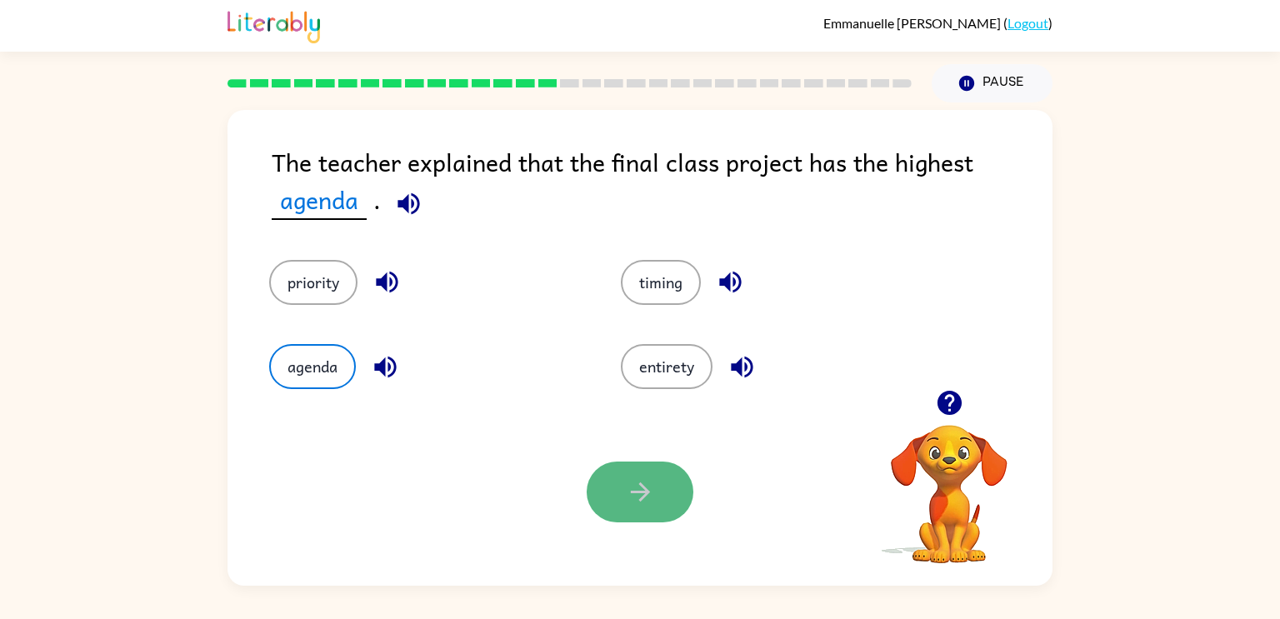
click at [614, 488] on button "button" at bounding box center [640, 492] width 107 height 61
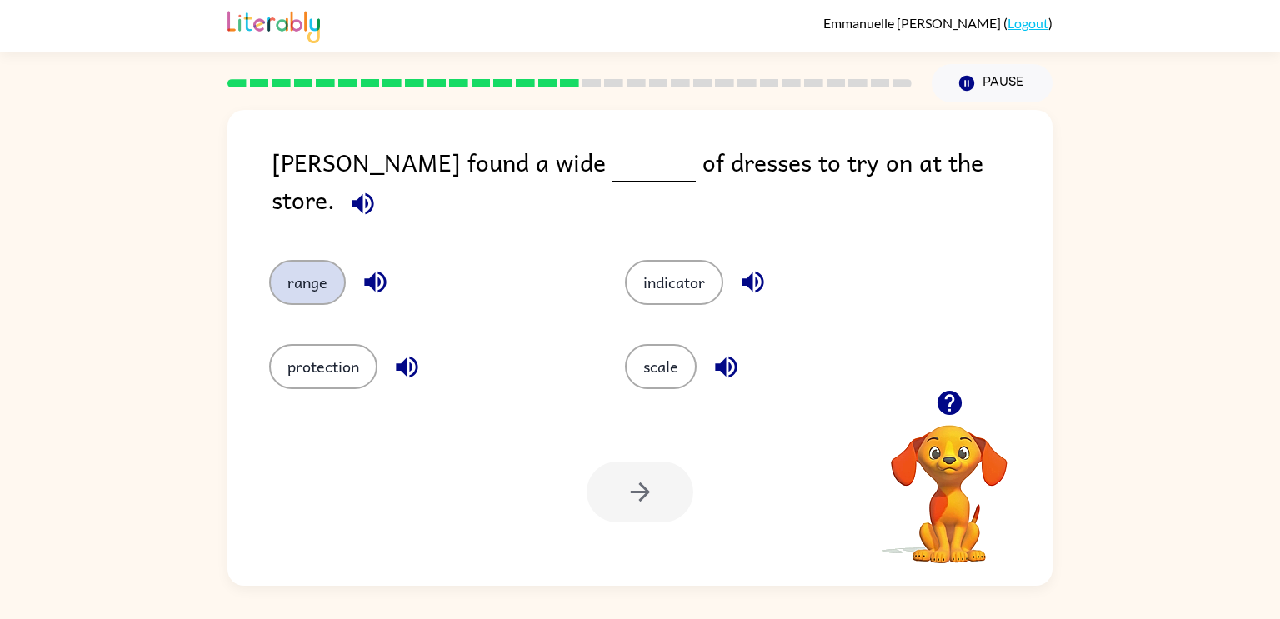
click at [294, 260] on button "range" at bounding box center [307, 282] width 77 height 45
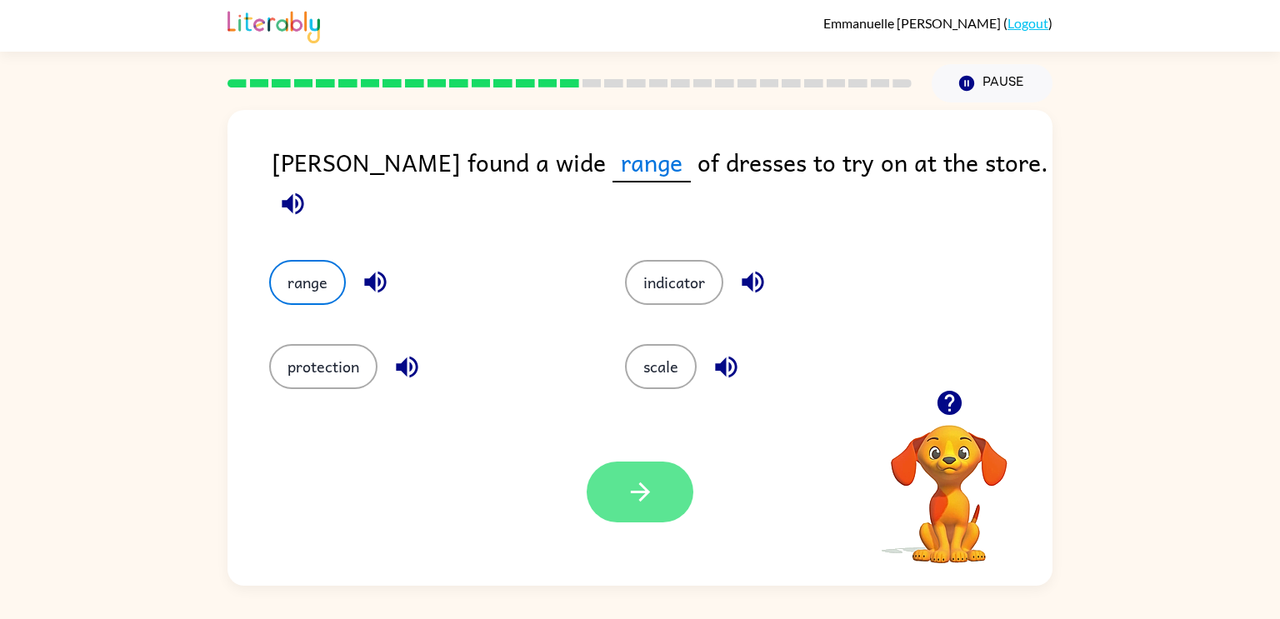
click at [657, 522] on button "button" at bounding box center [640, 492] width 107 height 61
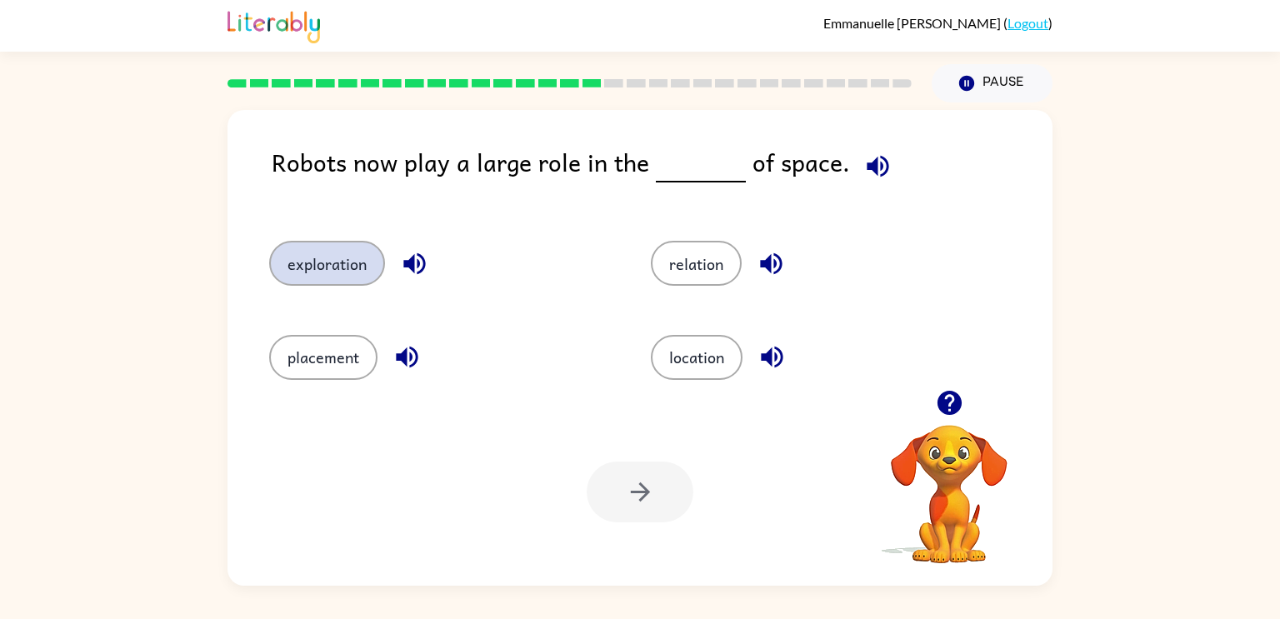
click at [338, 270] on button "exploration" at bounding box center [327, 263] width 116 height 45
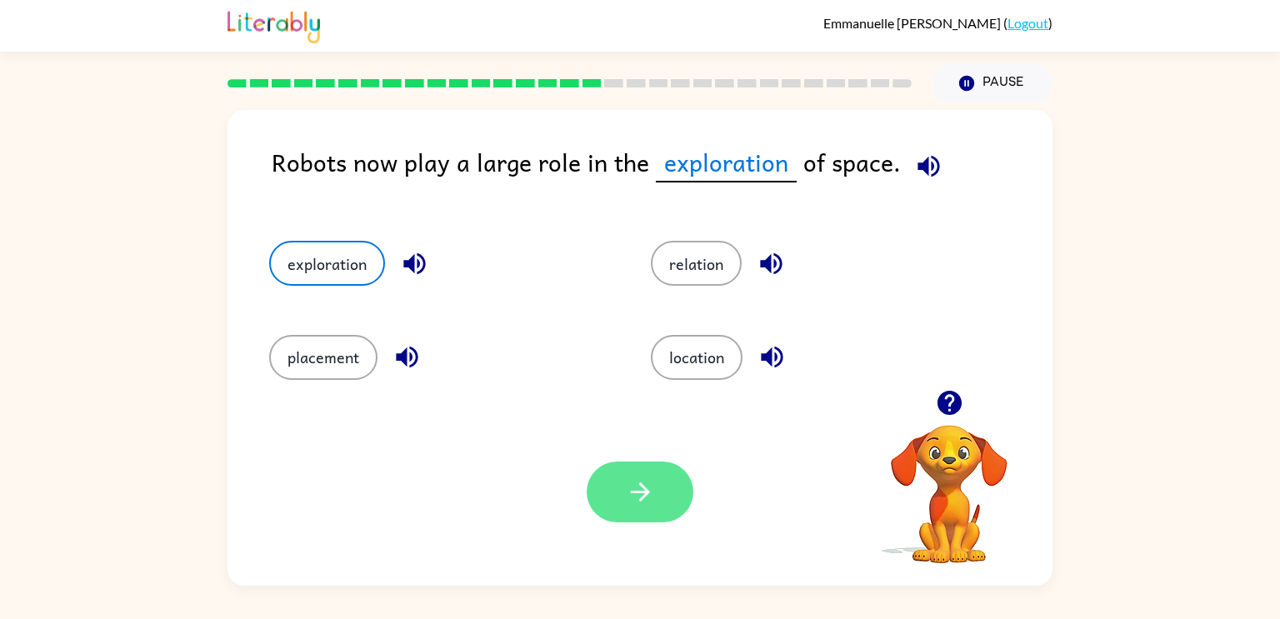
click at [672, 513] on button "button" at bounding box center [640, 492] width 107 height 61
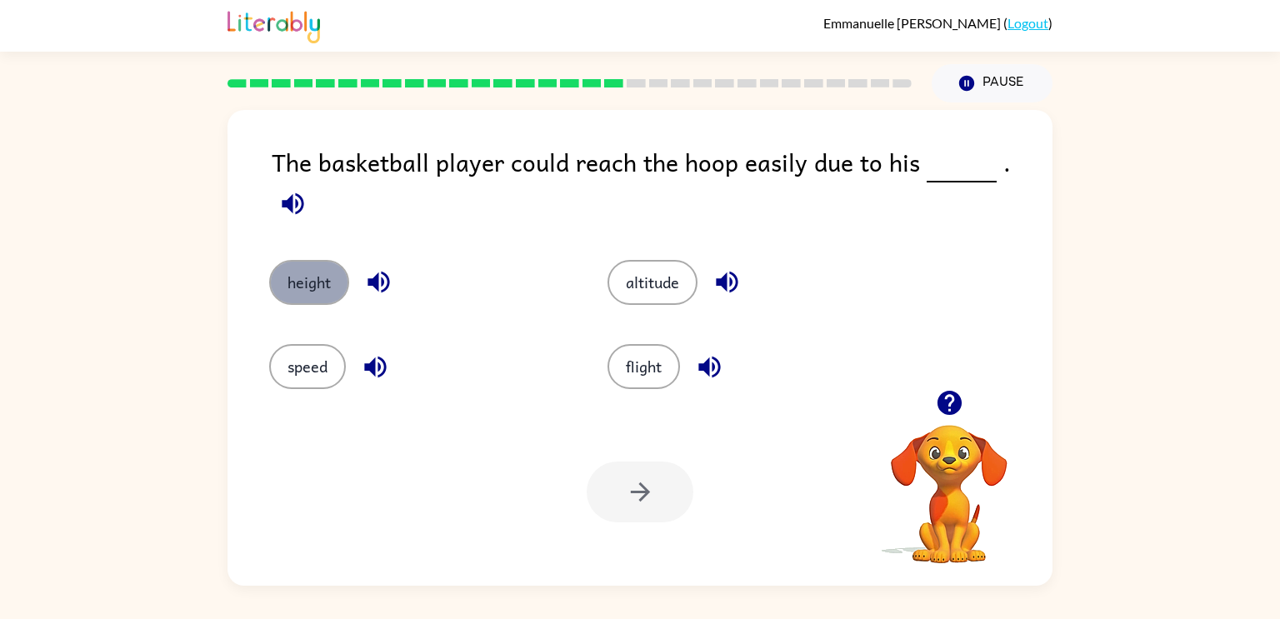
click at [299, 263] on button "height" at bounding box center [309, 282] width 80 height 45
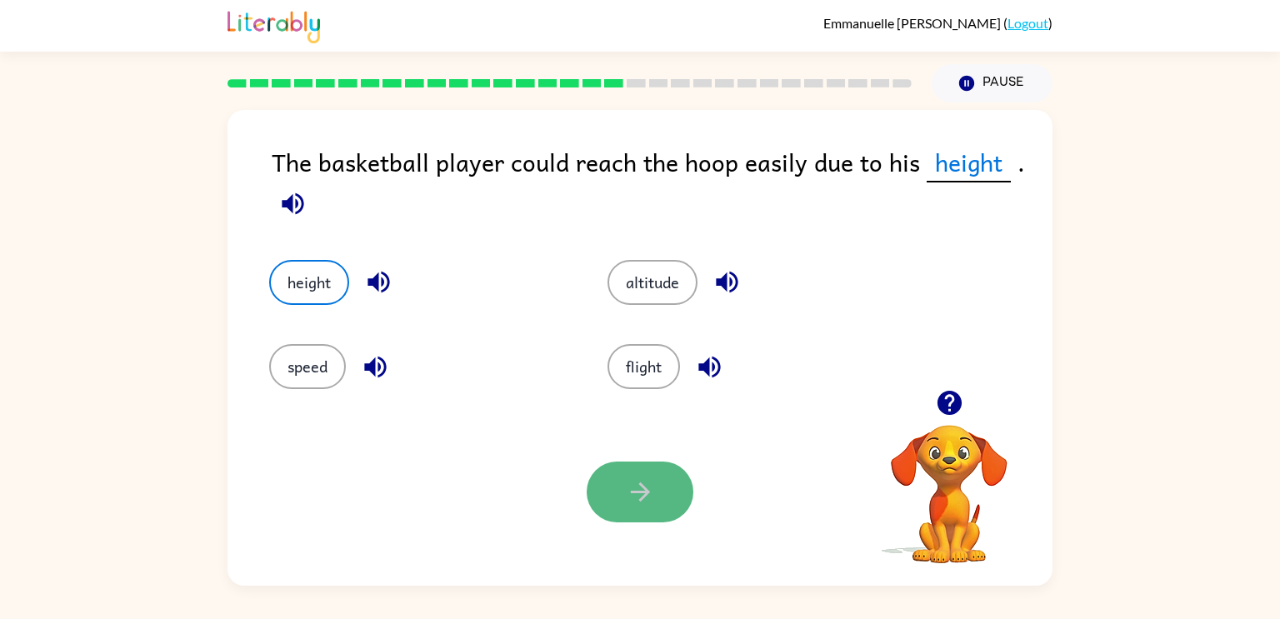
click at [657, 492] on button "button" at bounding box center [640, 492] width 107 height 61
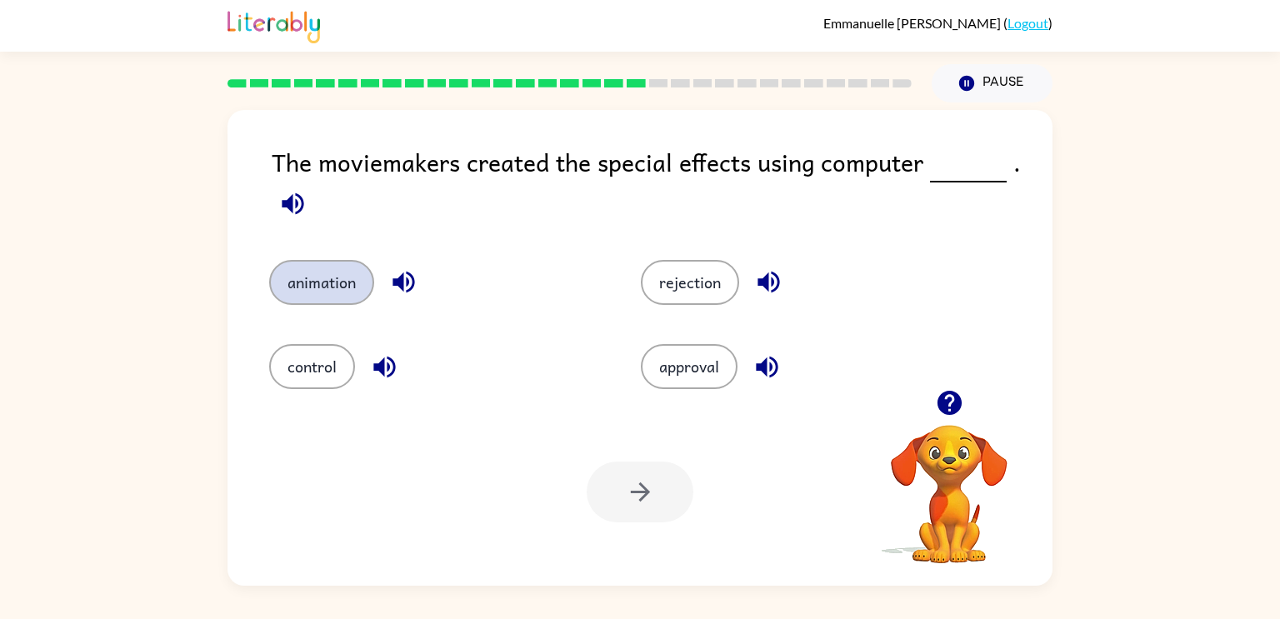
click at [353, 286] on button "animation" at bounding box center [321, 282] width 105 height 45
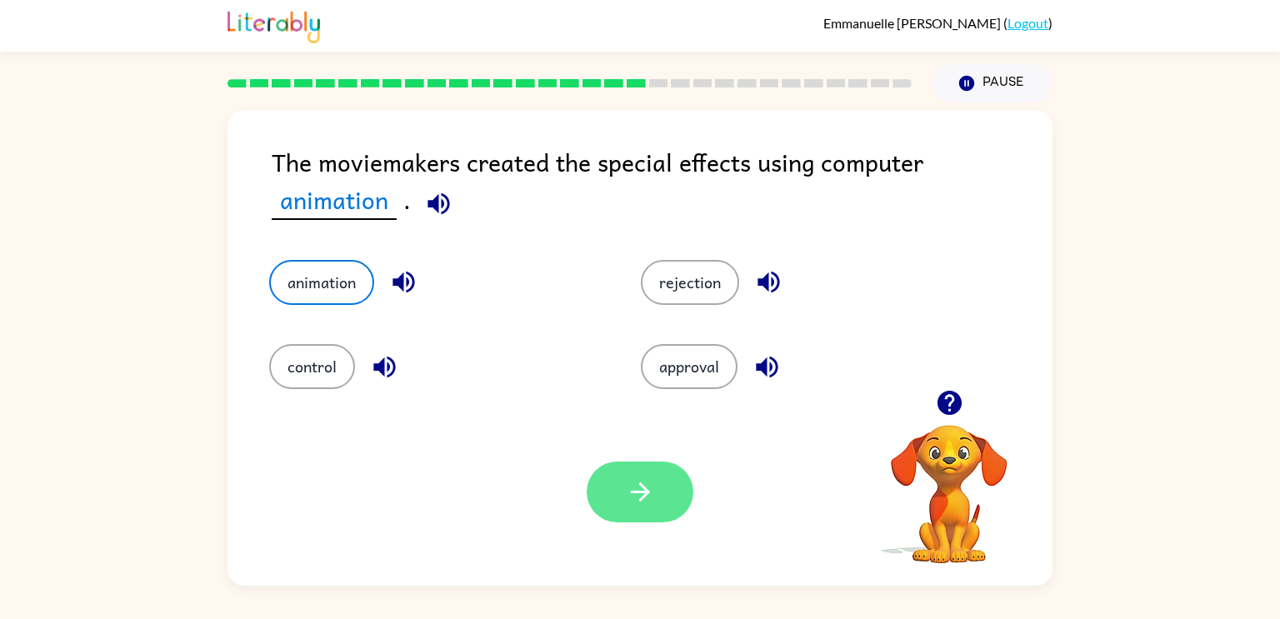
click at [631, 488] on icon "button" at bounding box center [640, 492] width 29 height 29
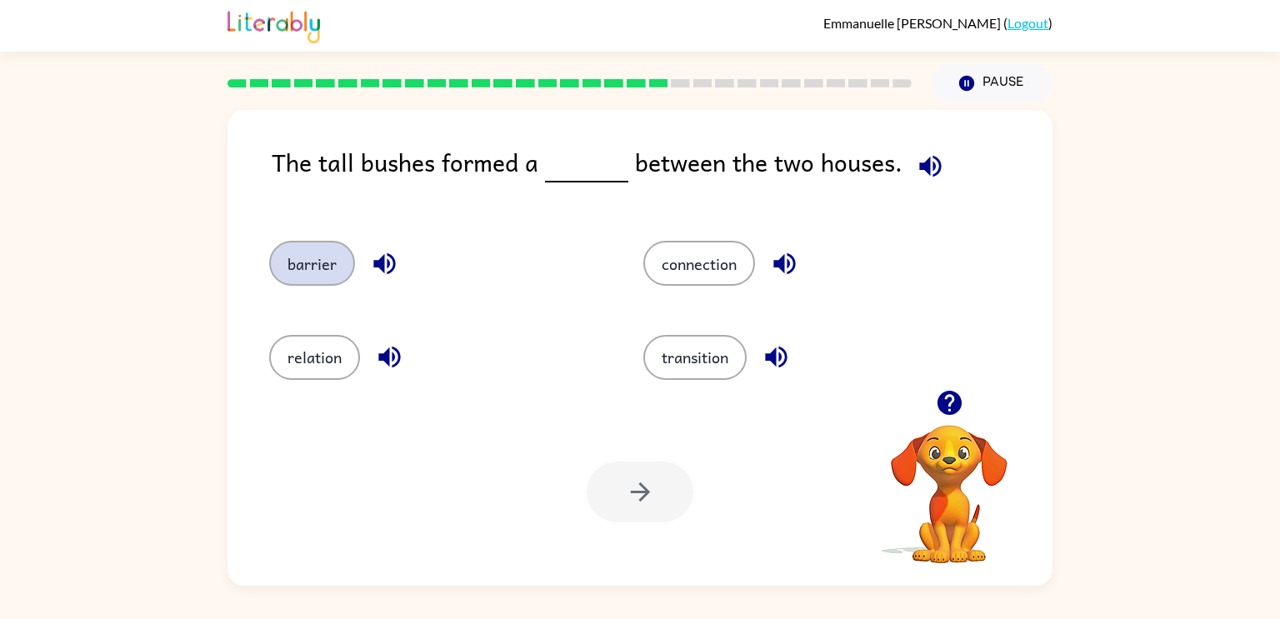
click at [291, 265] on button "barrier" at bounding box center [312, 263] width 86 height 45
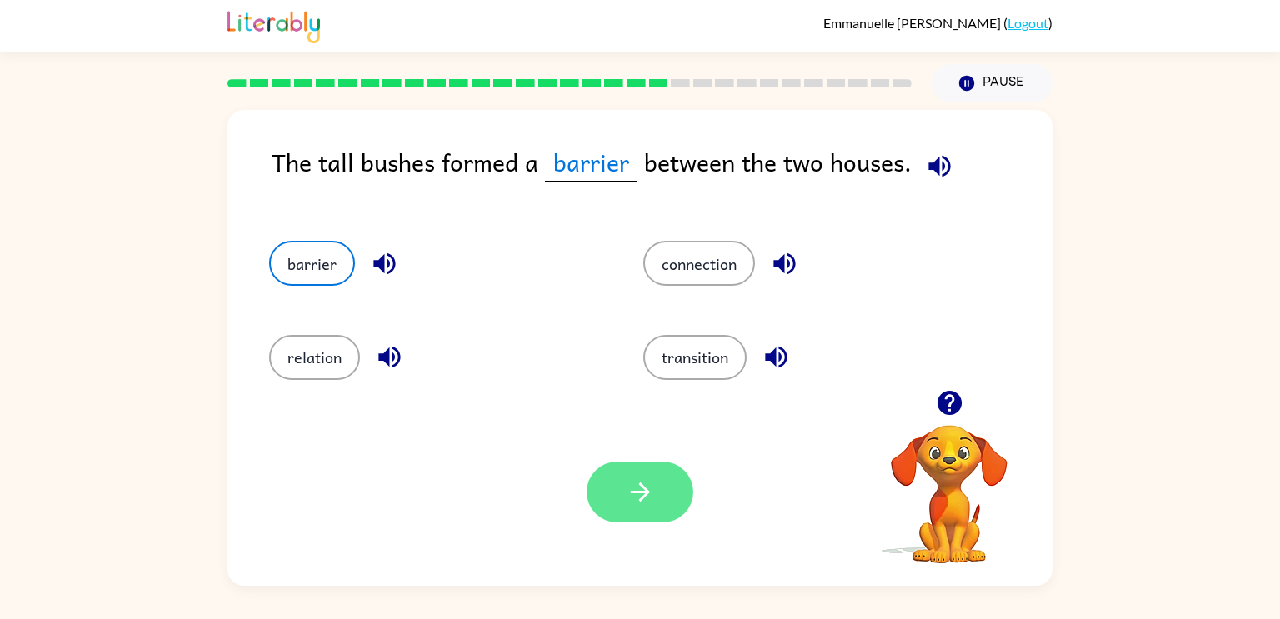
click at [618, 513] on button "button" at bounding box center [640, 492] width 107 height 61
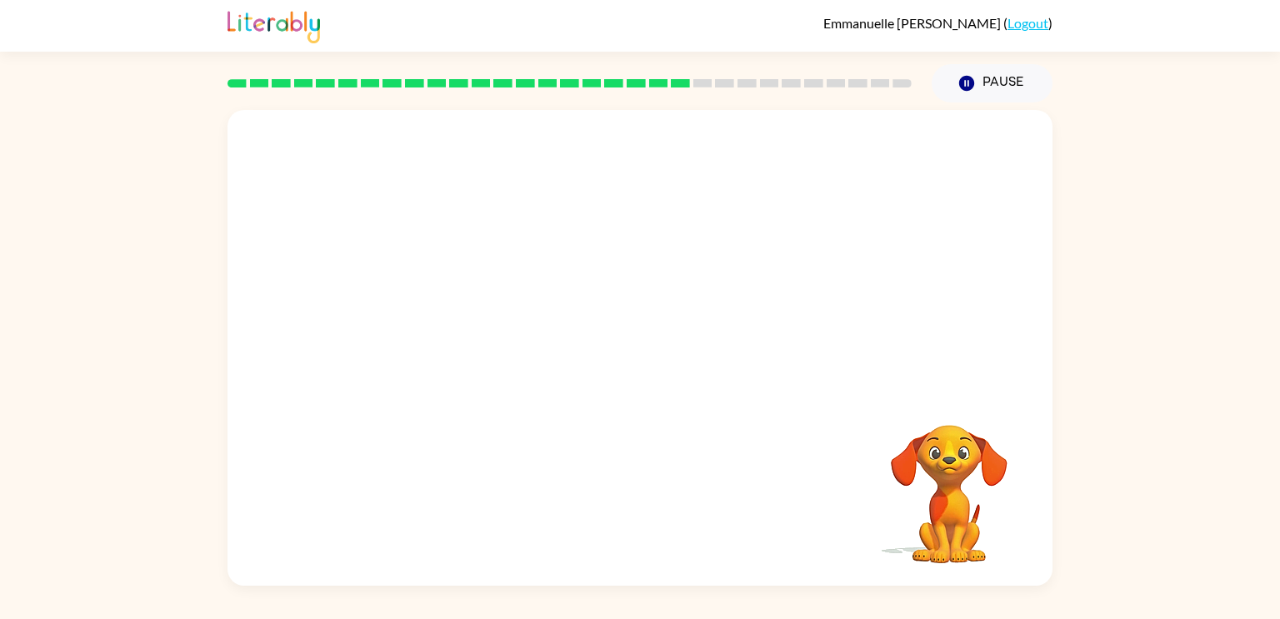
click at [504, 337] on video "Your browser must support playing .mp4 files to use Literably. Please try using…" at bounding box center [640, 250] width 825 height 280
click at [629, 352] on icon "button" at bounding box center [640, 356] width 29 height 29
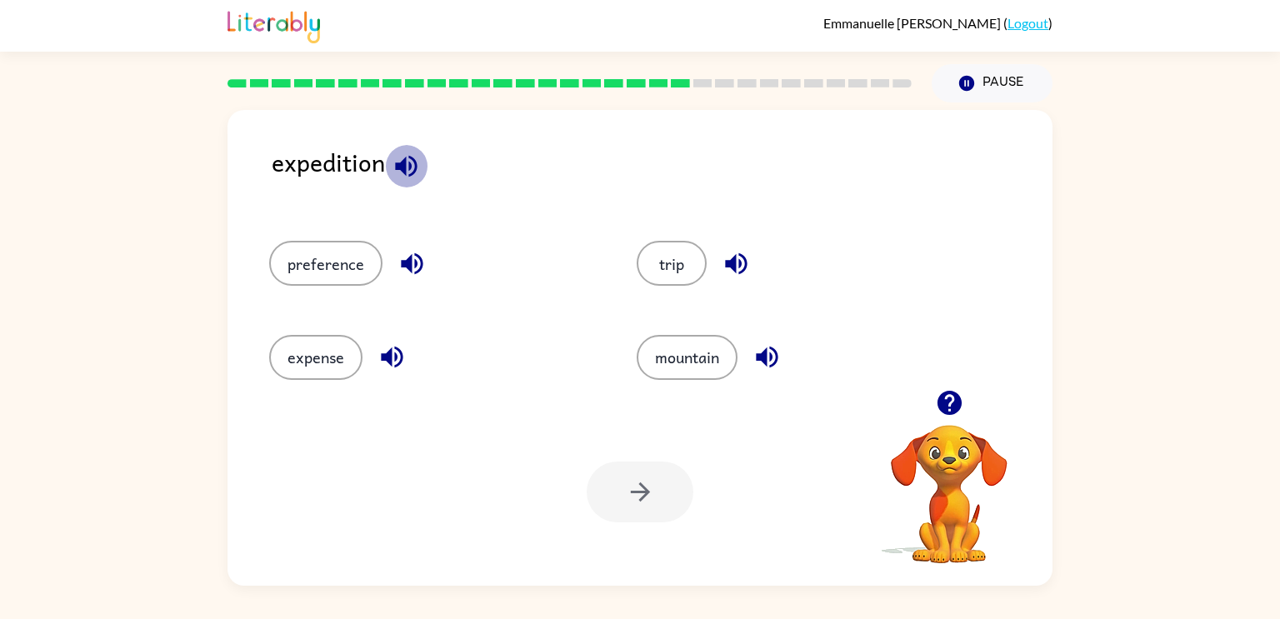
click at [398, 170] on icon "button" at bounding box center [406, 166] width 22 height 22
click at [727, 265] on icon "button" at bounding box center [736, 264] width 22 height 22
click at [657, 259] on button "trip" at bounding box center [672, 263] width 70 height 45
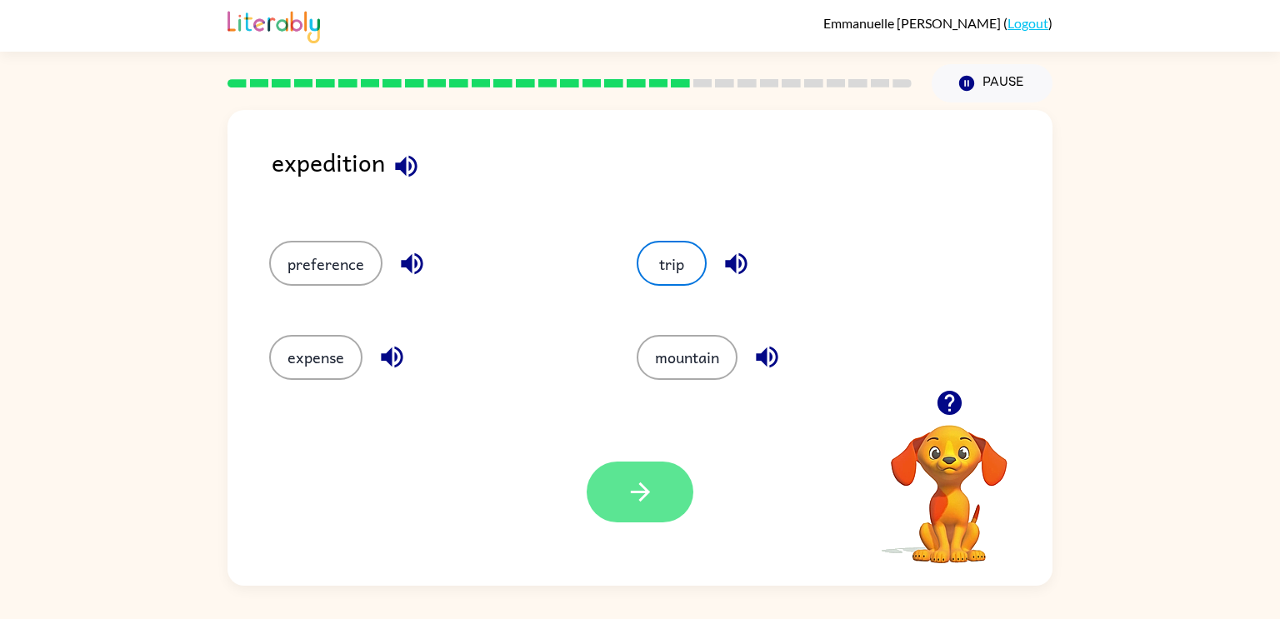
click at [633, 488] on icon "button" at bounding box center [640, 492] width 29 height 29
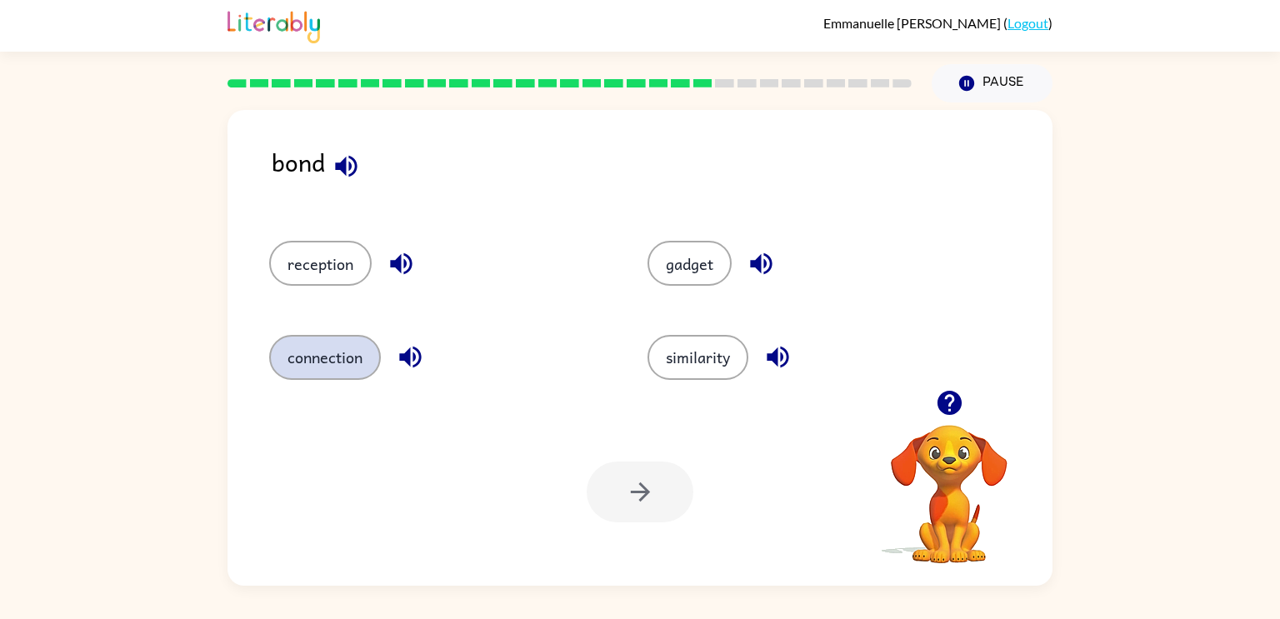
click at [345, 363] on button "connection" at bounding box center [325, 357] width 112 height 45
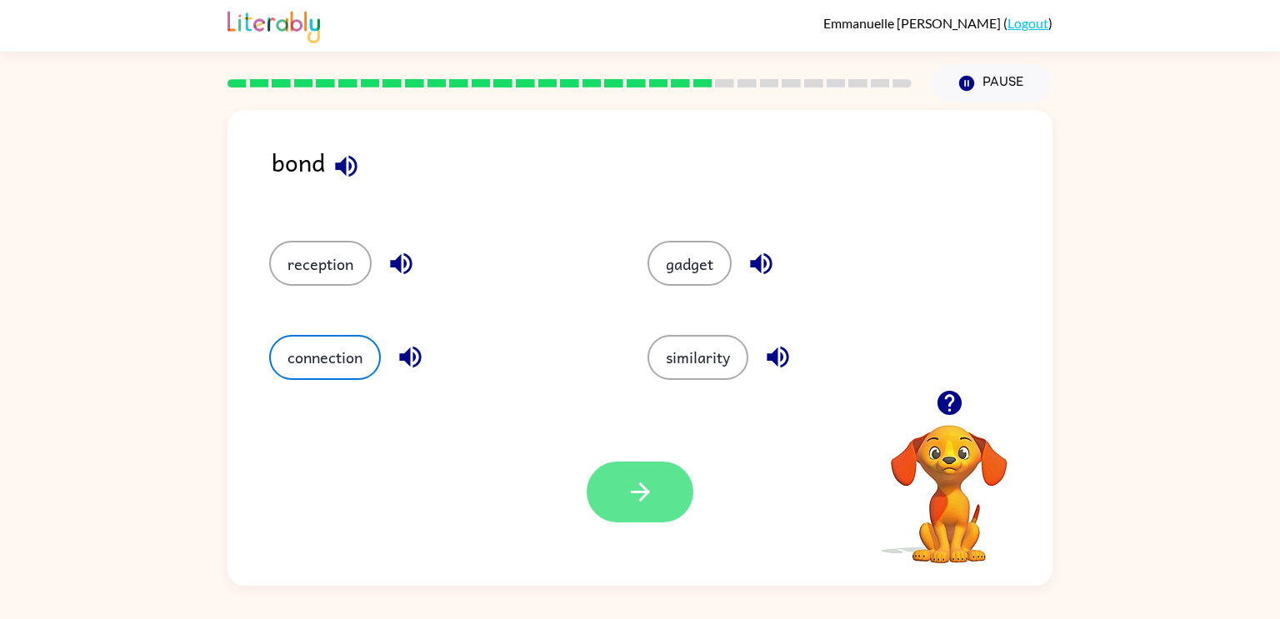
click at [641, 510] on button "button" at bounding box center [640, 492] width 107 height 61
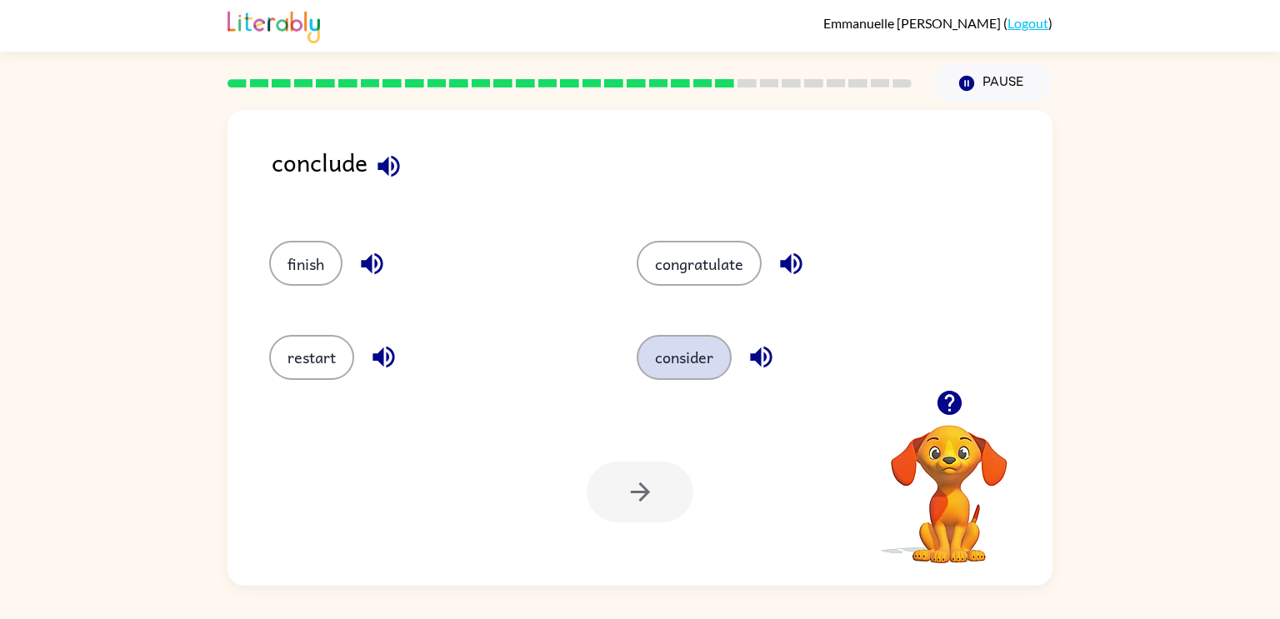
click at [676, 358] on button "consider" at bounding box center [684, 357] width 95 height 45
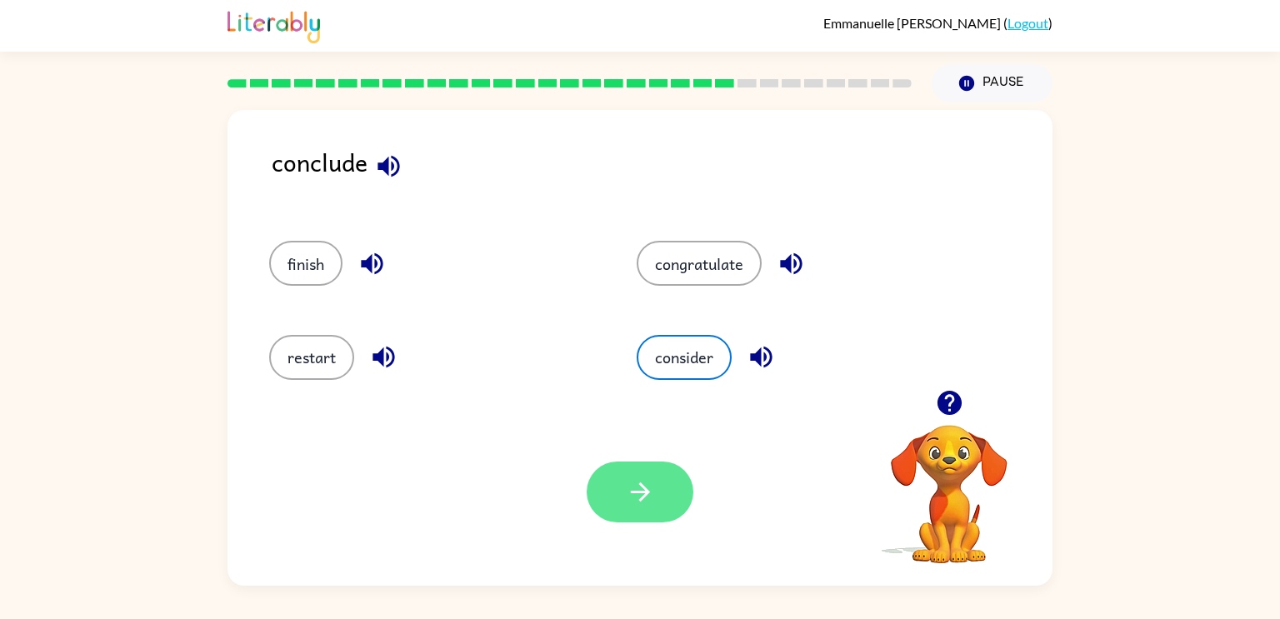
click at [640, 497] on icon "button" at bounding box center [640, 492] width 29 height 29
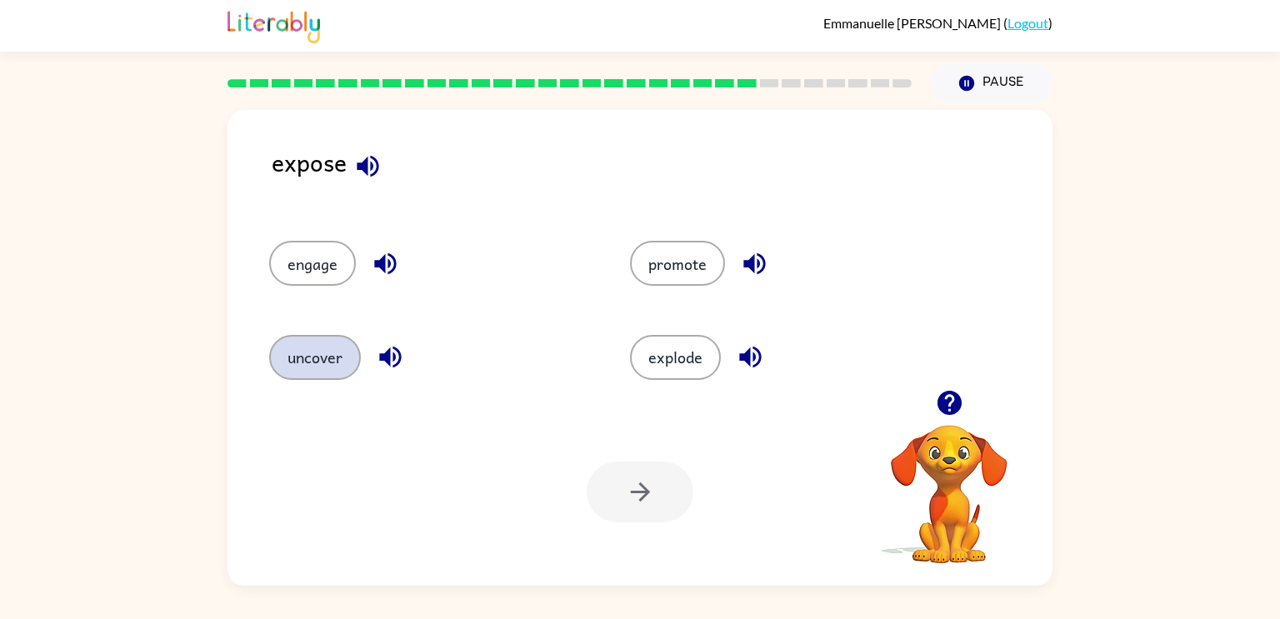
click at [323, 350] on button "uncover" at bounding box center [315, 357] width 92 height 45
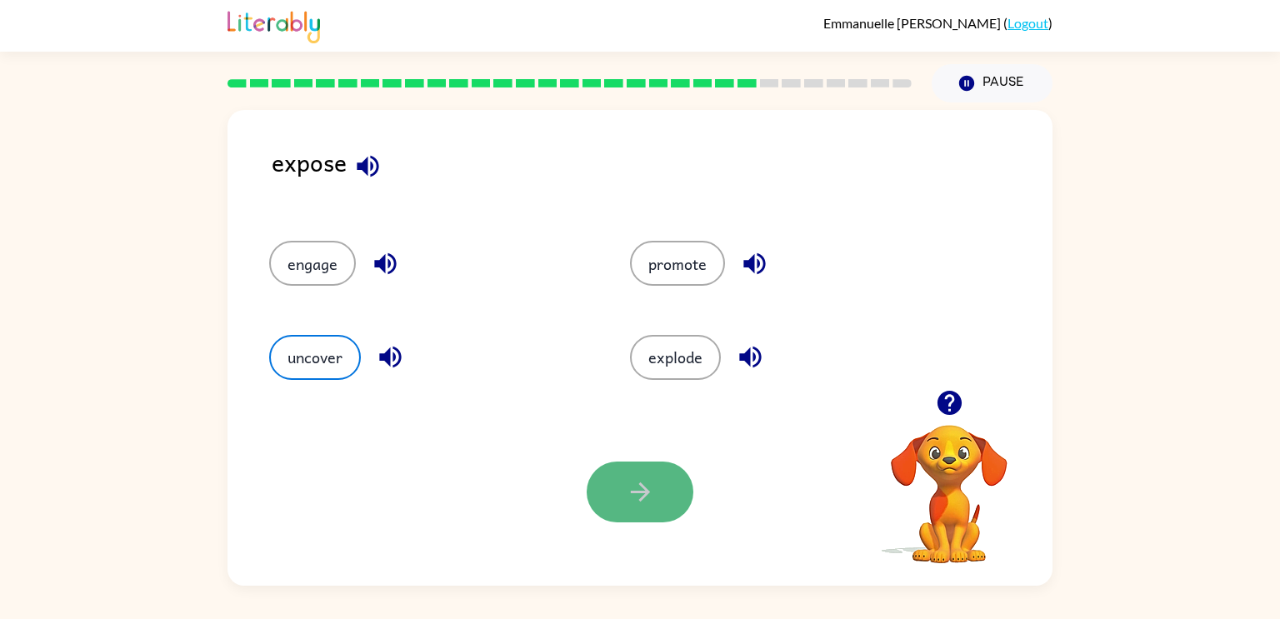
click at [663, 477] on button "button" at bounding box center [640, 492] width 107 height 61
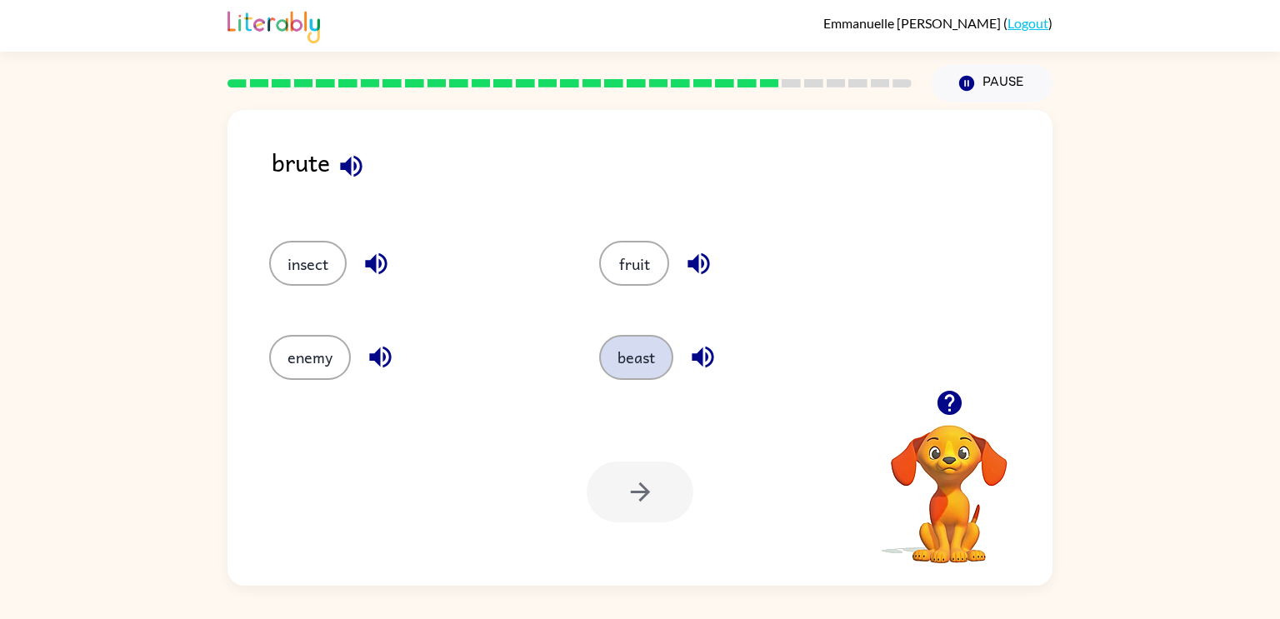
click at [650, 351] on button "beast" at bounding box center [636, 357] width 74 height 45
click at [638, 485] on icon "button" at bounding box center [640, 492] width 29 height 29
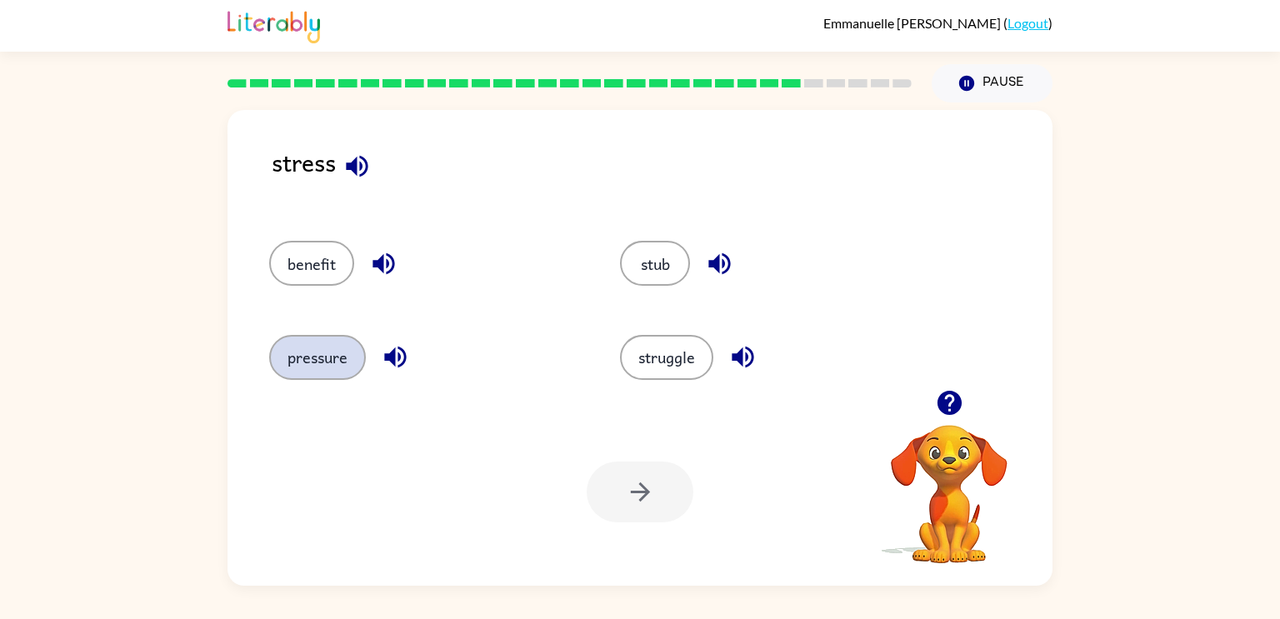
click at [288, 349] on button "pressure" at bounding box center [317, 357] width 97 height 45
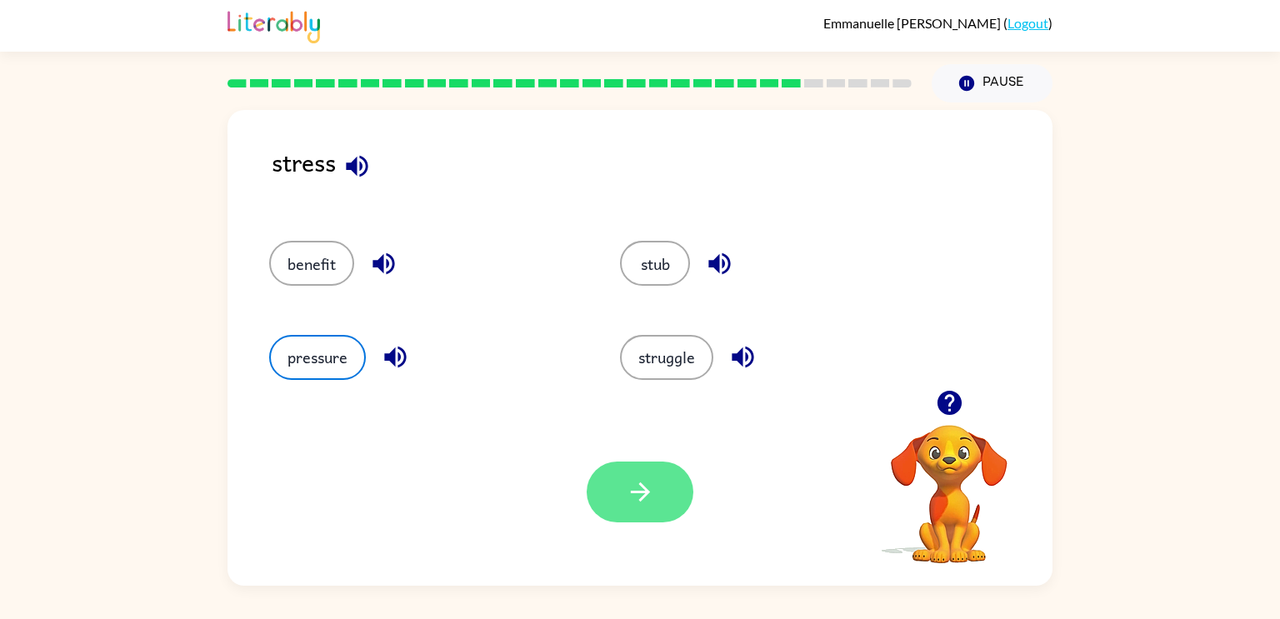
click at [636, 492] on icon "button" at bounding box center [639, 492] width 19 height 19
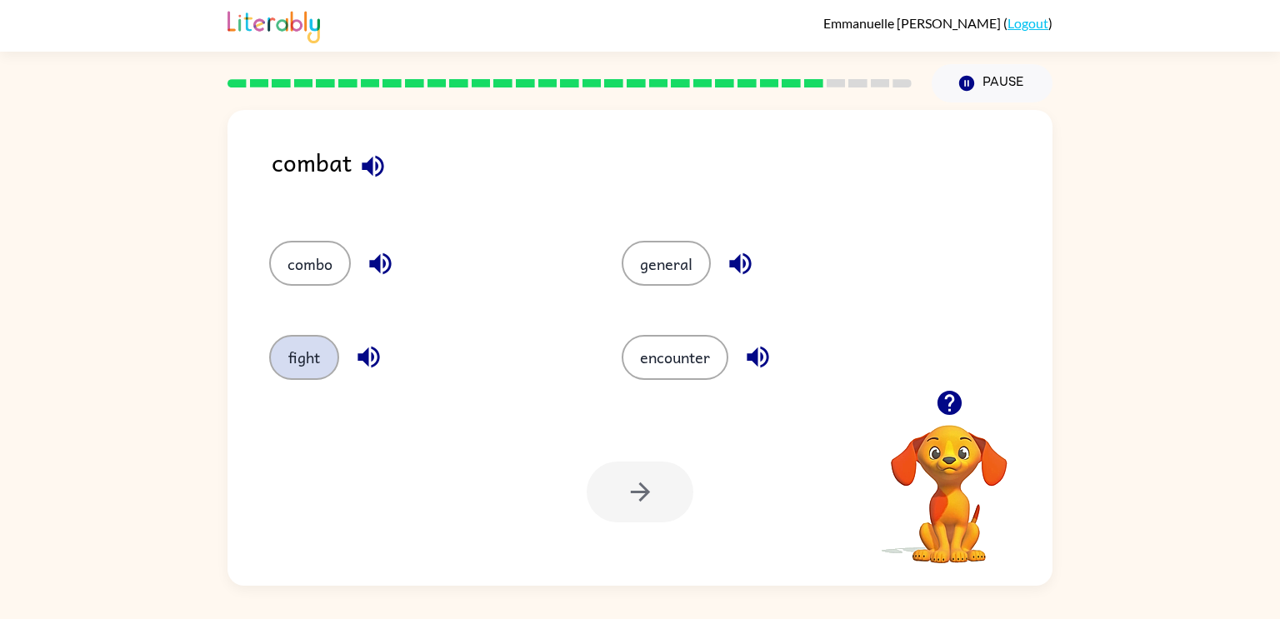
click at [304, 366] on button "fight" at bounding box center [304, 357] width 70 height 45
click at [658, 496] on button "button" at bounding box center [640, 492] width 107 height 61
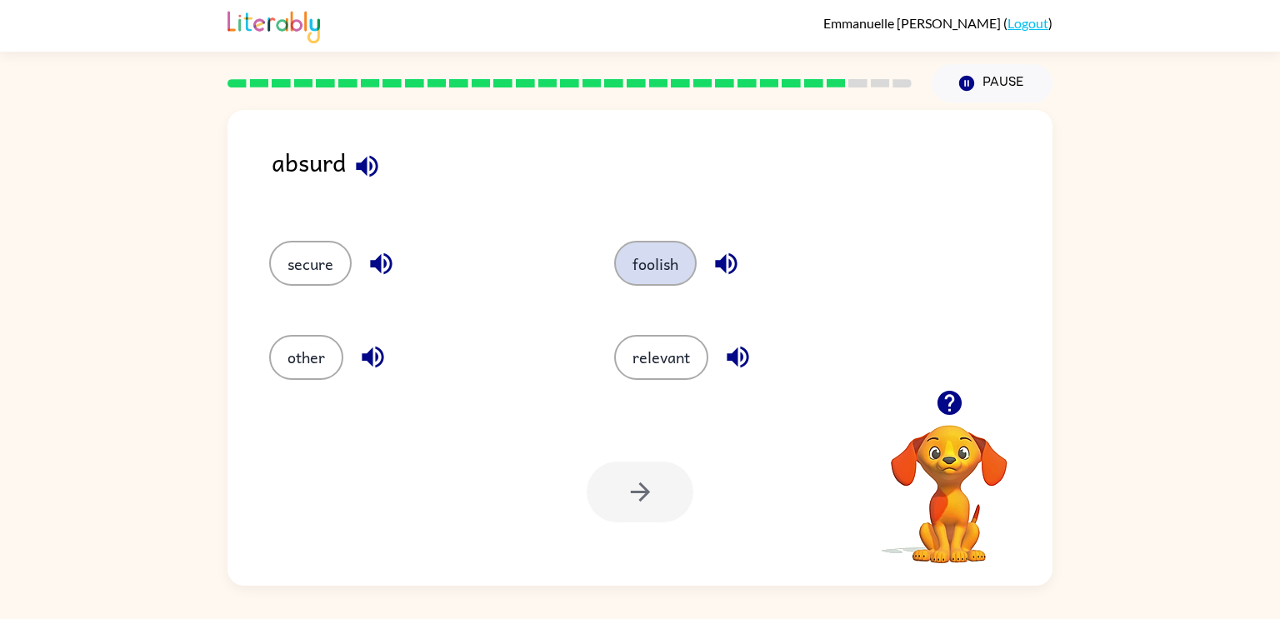
click at [662, 266] on button "foolish" at bounding box center [655, 263] width 83 height 45
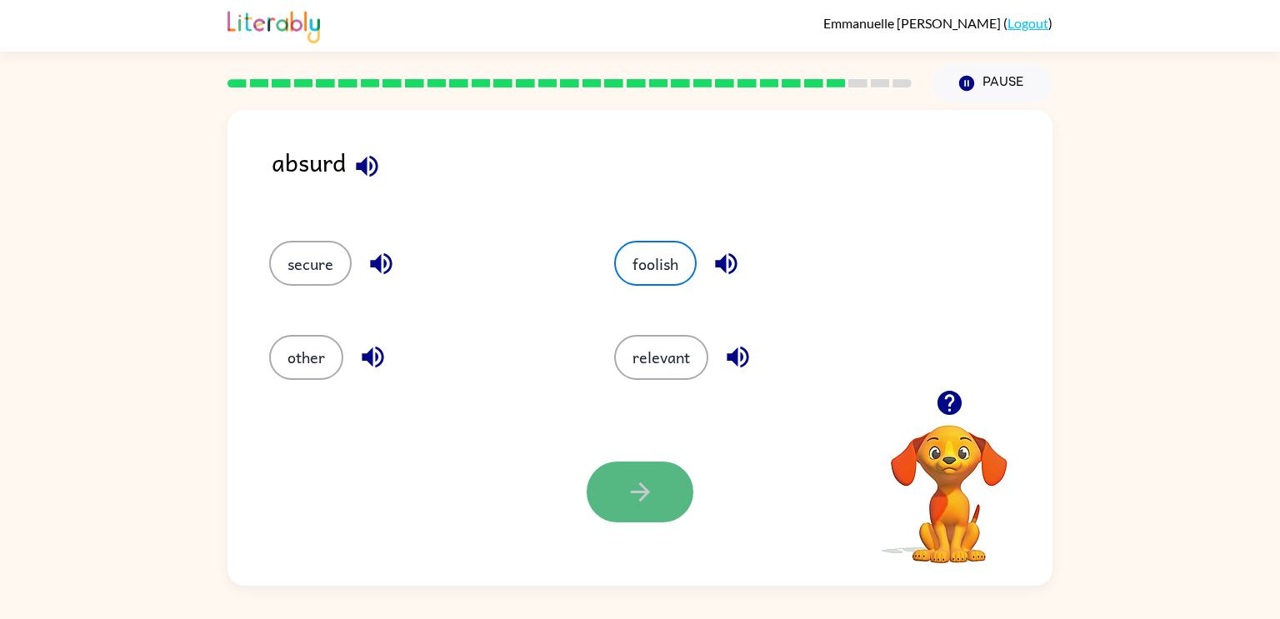
click at [669, 506] on button "button" at bounding box center [640, 492] width 107 height 61
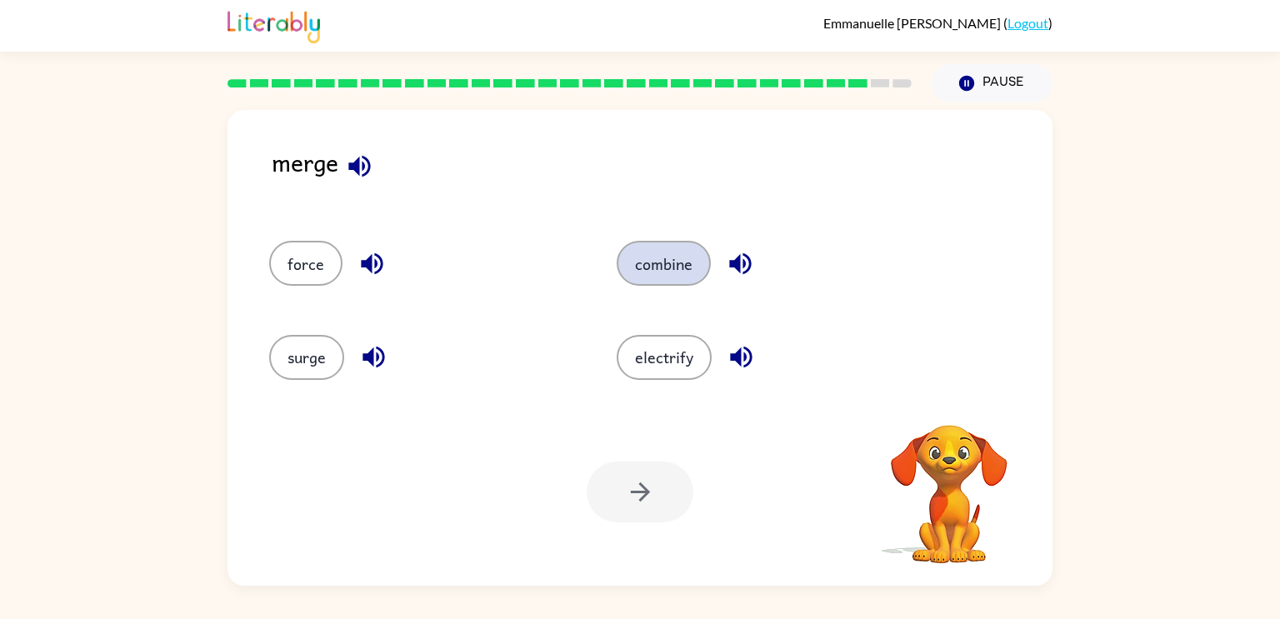
click at [617, 263] on button "combine" at bounding box center [664, 263] width 94 height 45
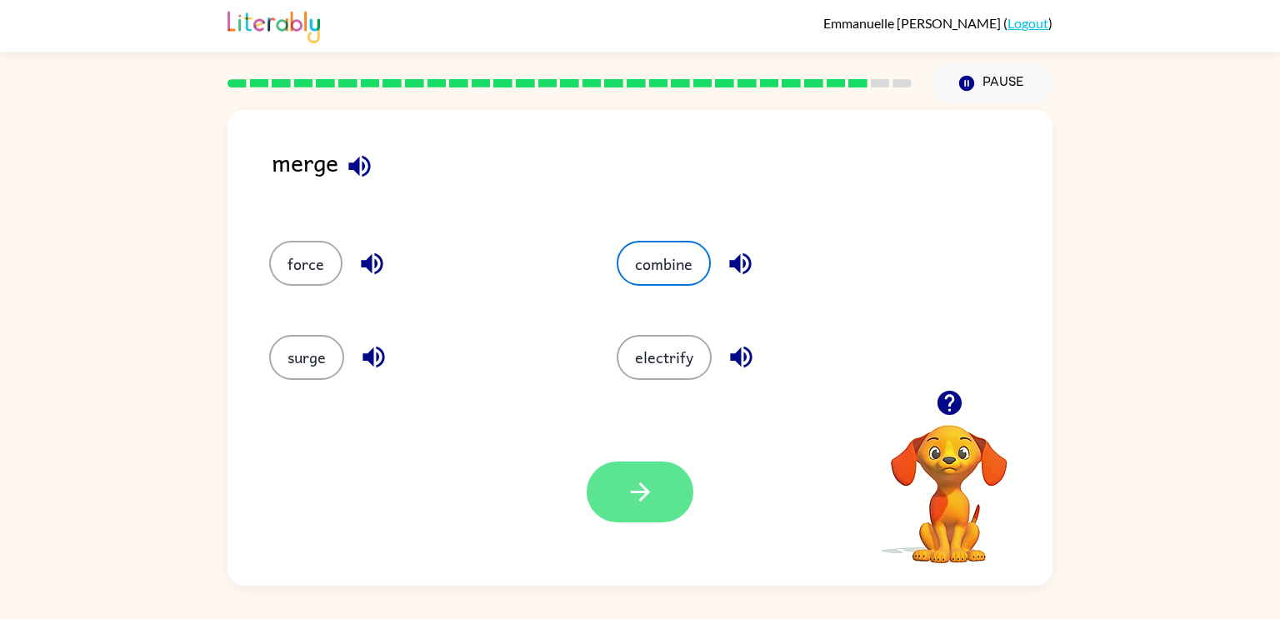
click at [638, 504] on icon "button" at bounding box center [640, 492] width 29 height 29
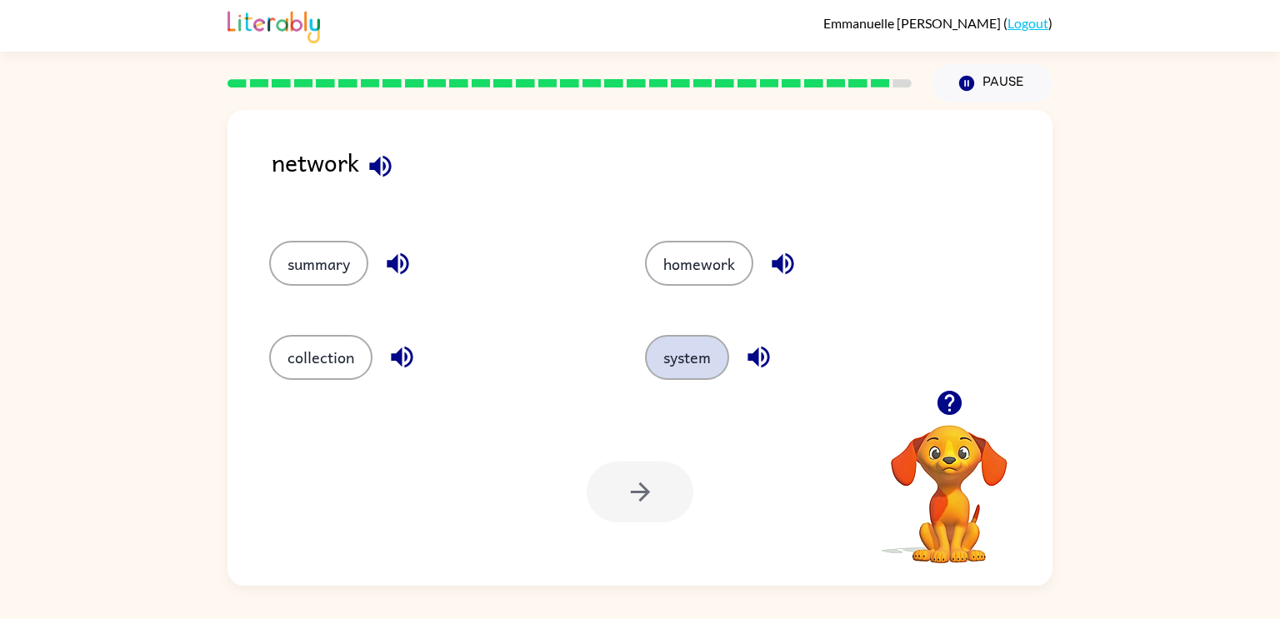
click at [699, 366] on button "system" at bounding box center [687, 357] width 84 height 45
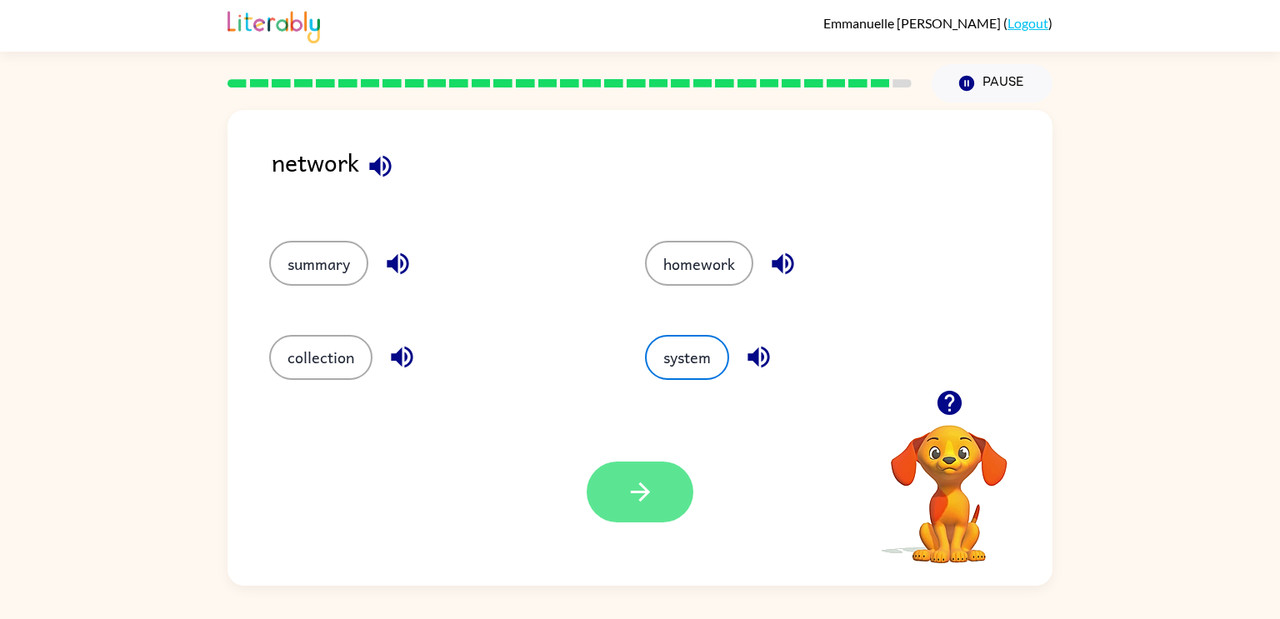
click at [664, 490] on button "button" at bounding box center [640, 492] width 107 height 61
